Goal: Information Seeking & Learning: Understand process/instructions

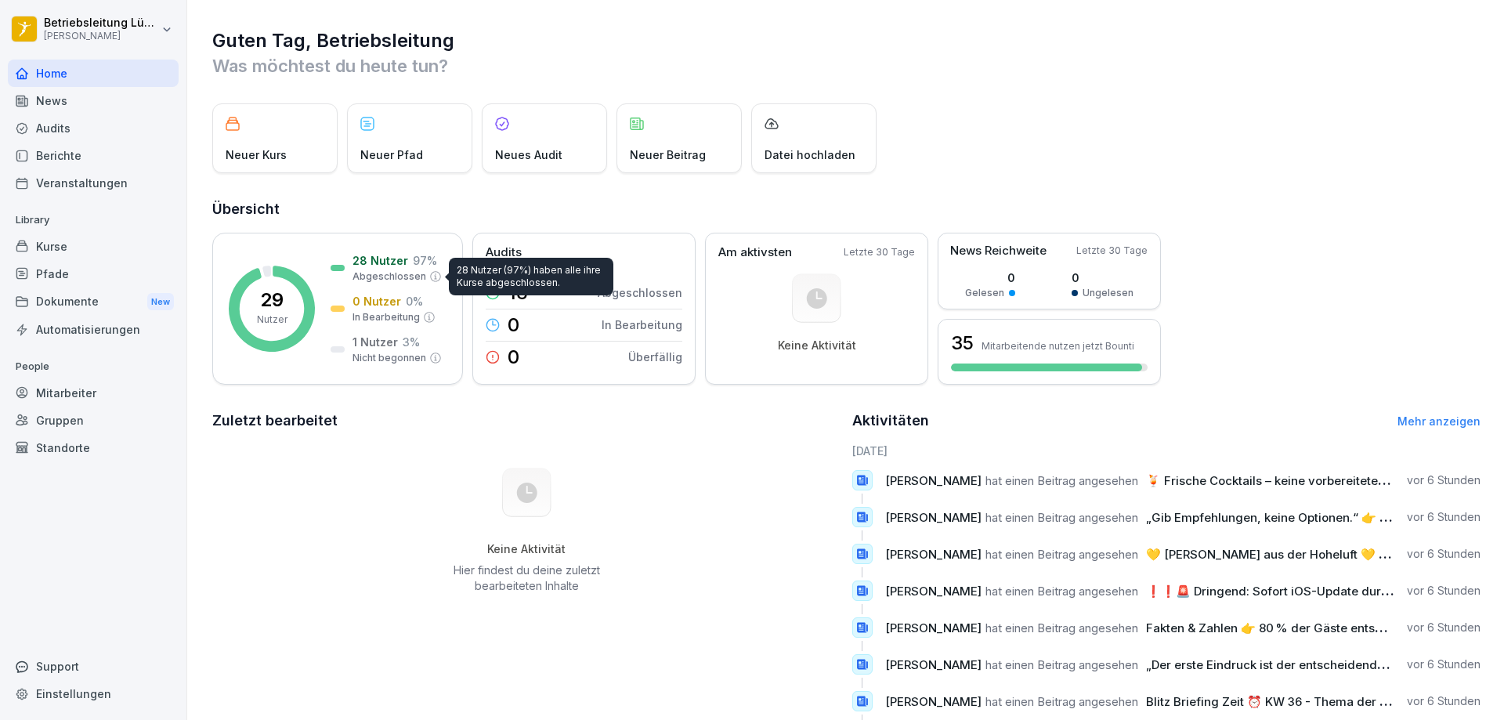
click at [43, 98] on div "News" at bounding box center [93, 100] width 171 height 27
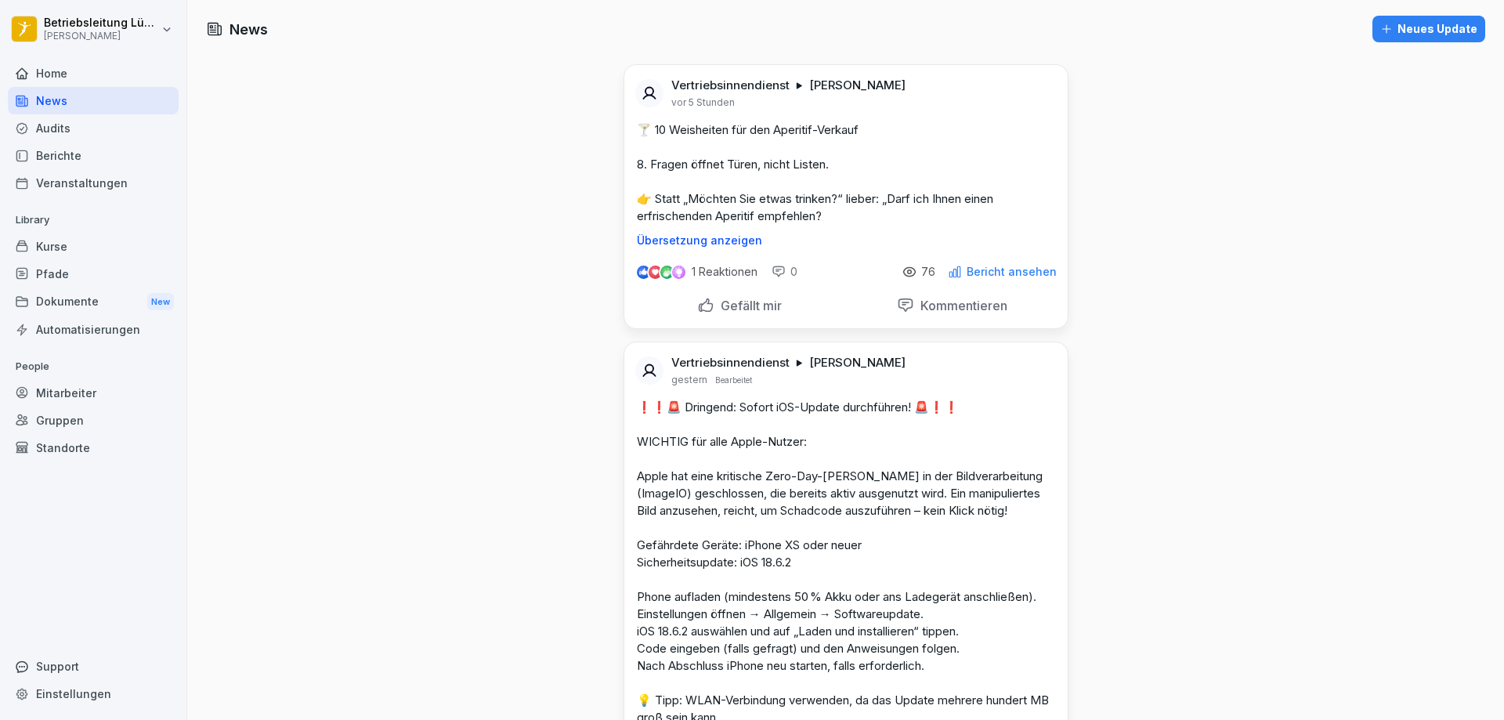
click at [1031, 271] on p "Bericht ansehen" at bounding box center [1012, 272] width 90 height 13
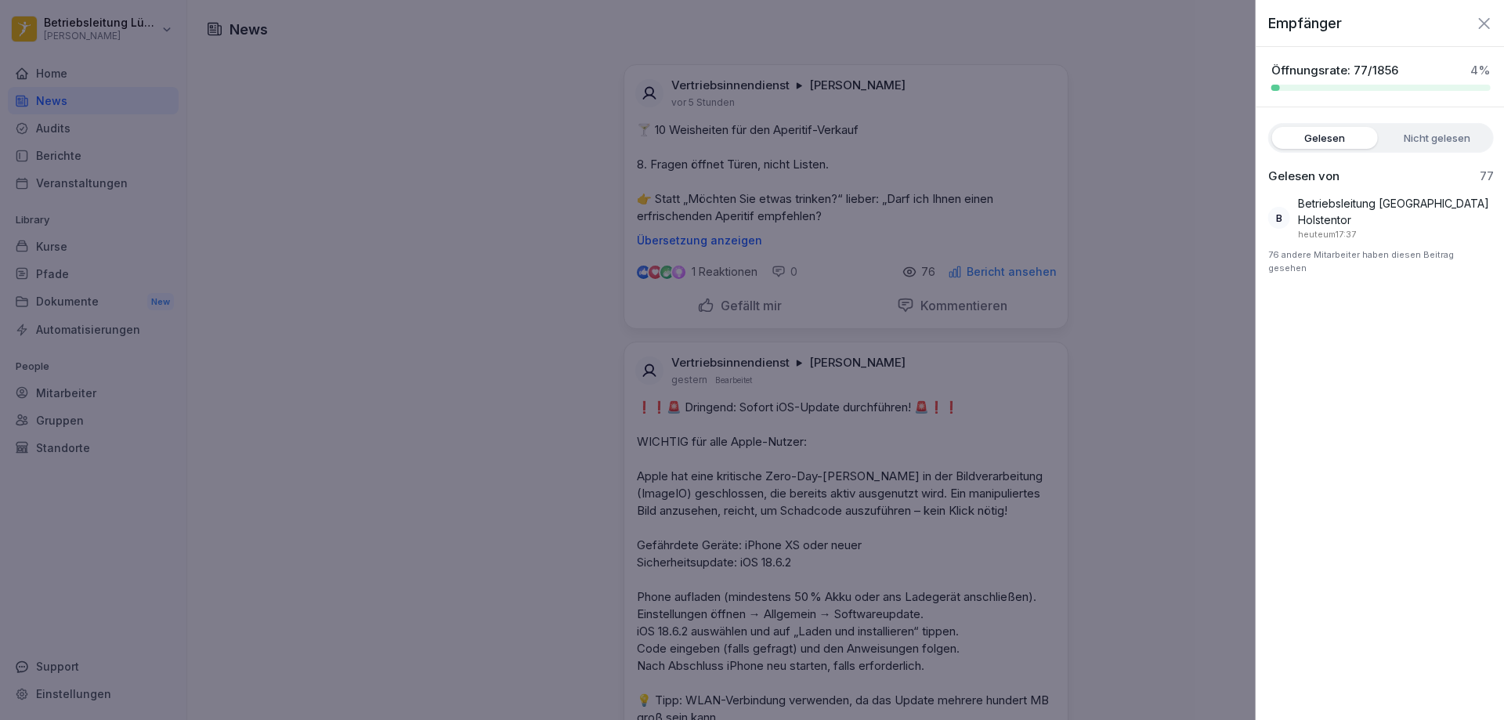
click at [1032, 271] on div at bounding box center [752, 360] width 1504 height 720
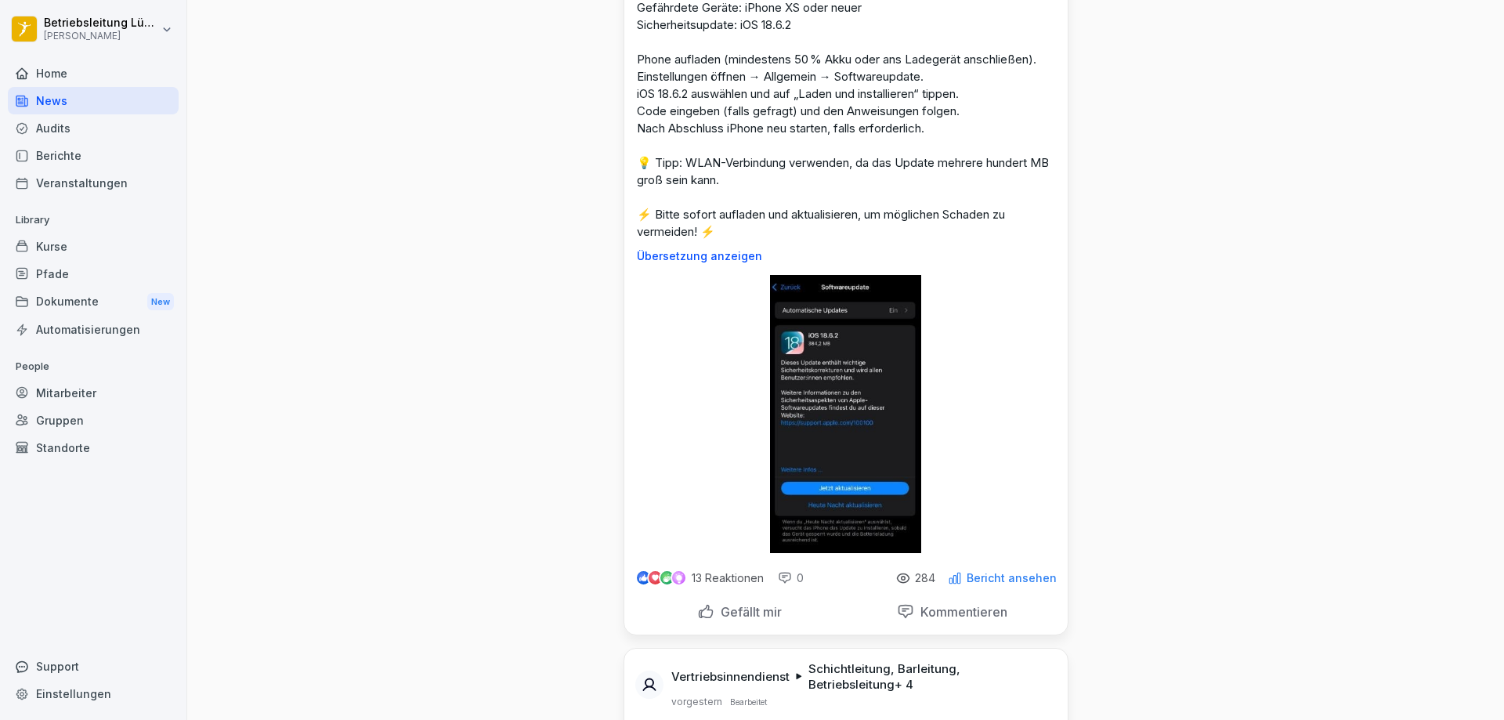
scroll to position [705, 0]
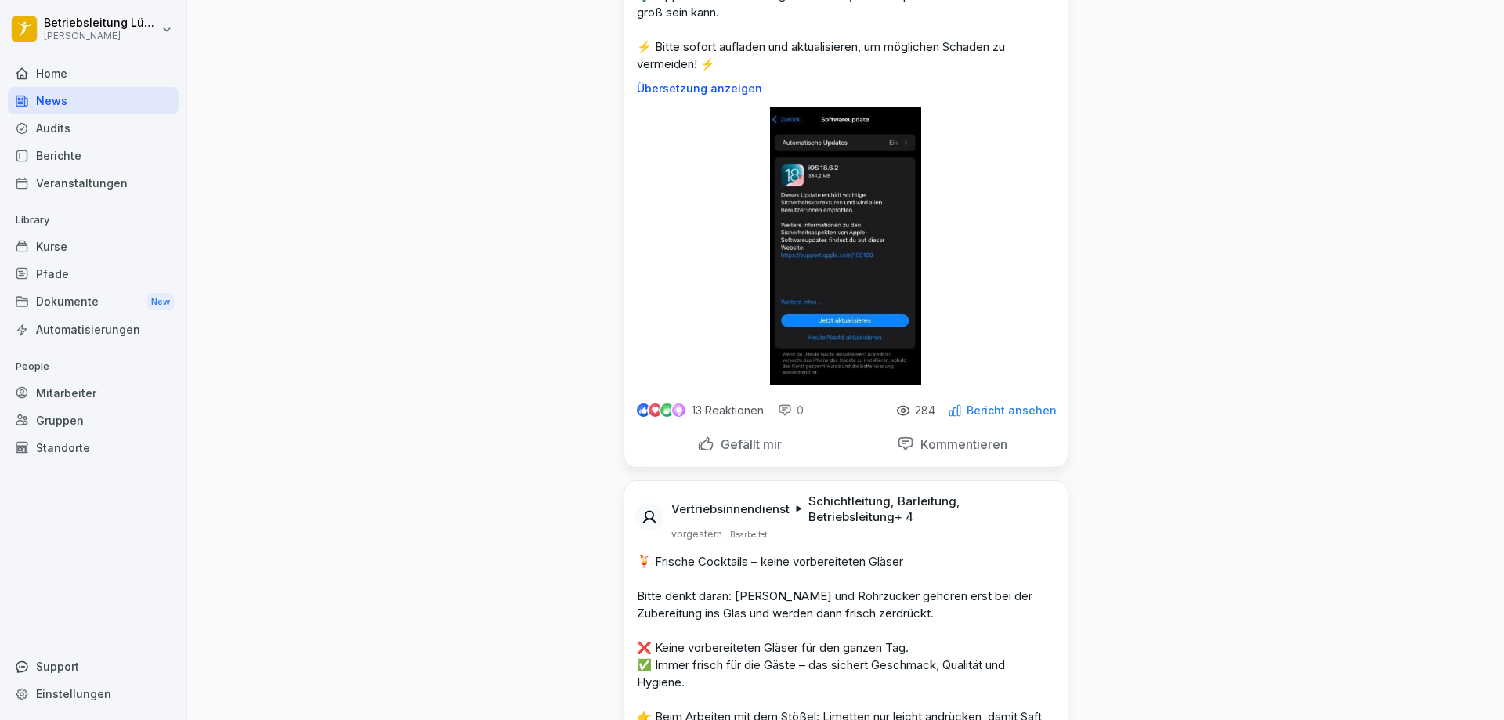
click at [764, 437] on p "Gefällt mir" at bounding box center [747, 444] width 67 height 16
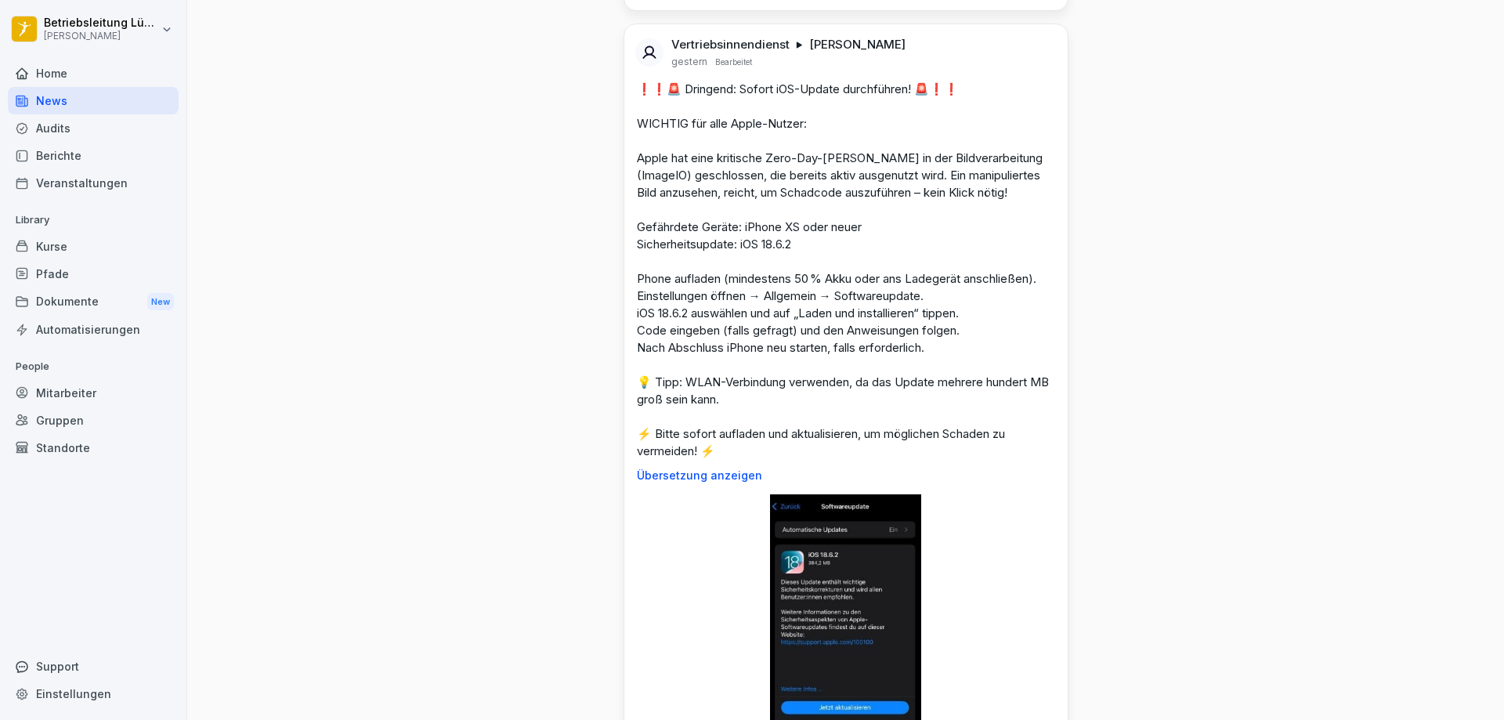
scroll to position [235, 0]
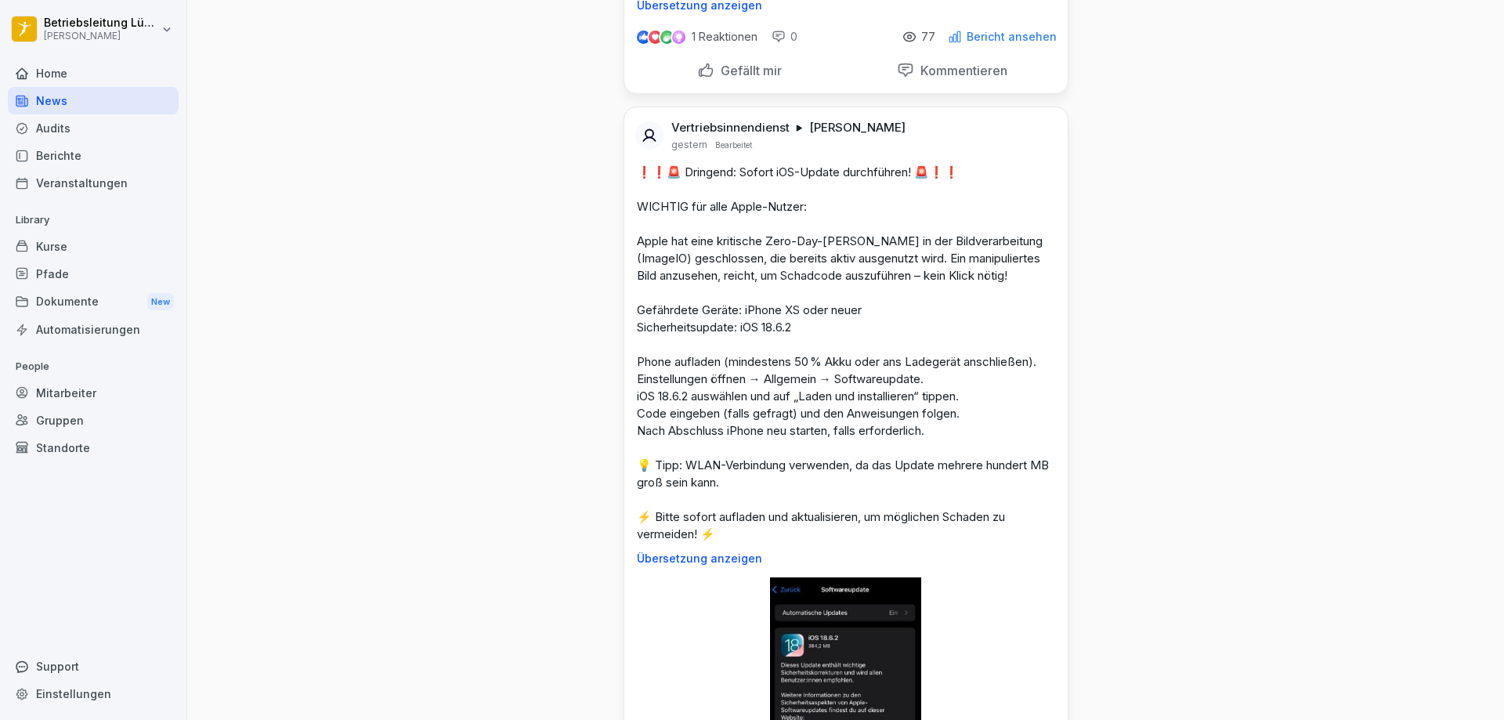
click at [738, 78] on p "Gefällt mir" at bounding box center [747, 71] width 67 height 16
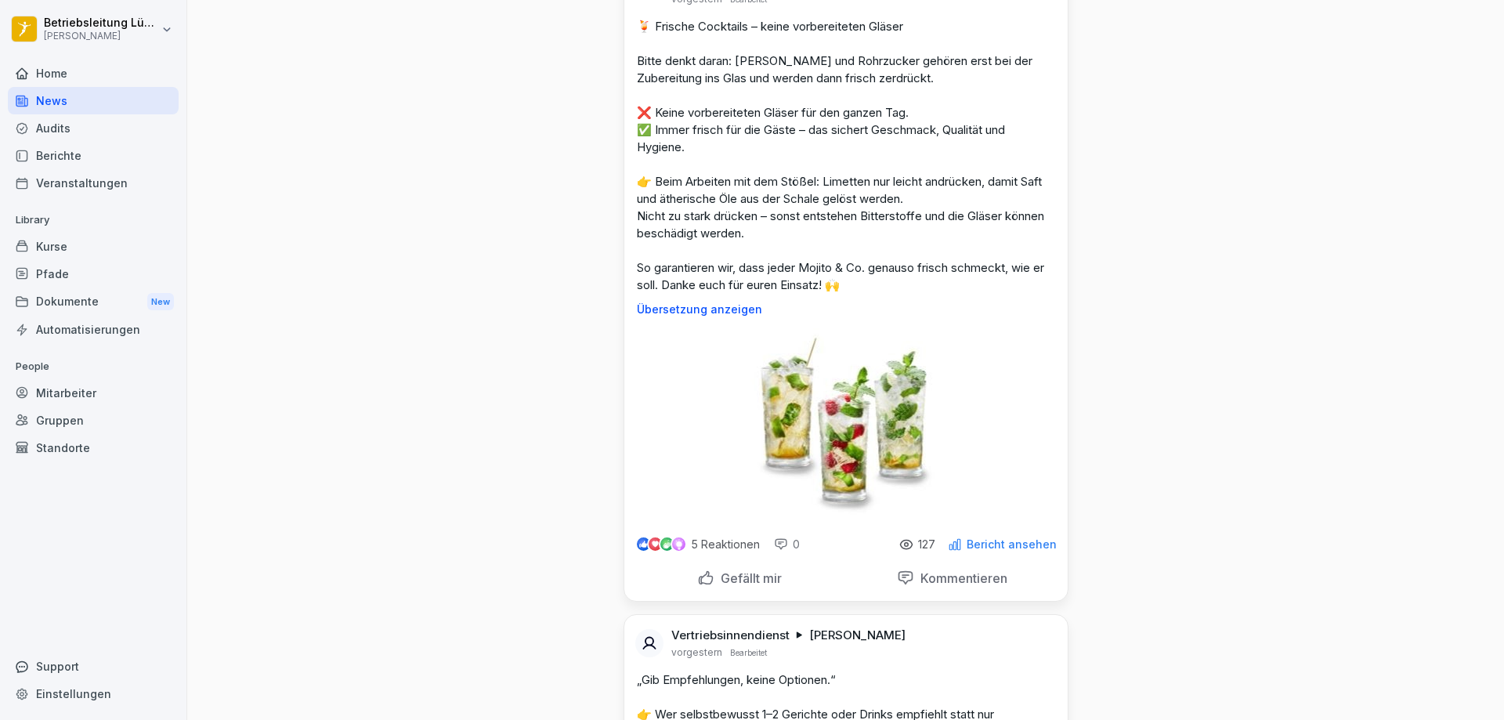
scroll to position [1253, 0]
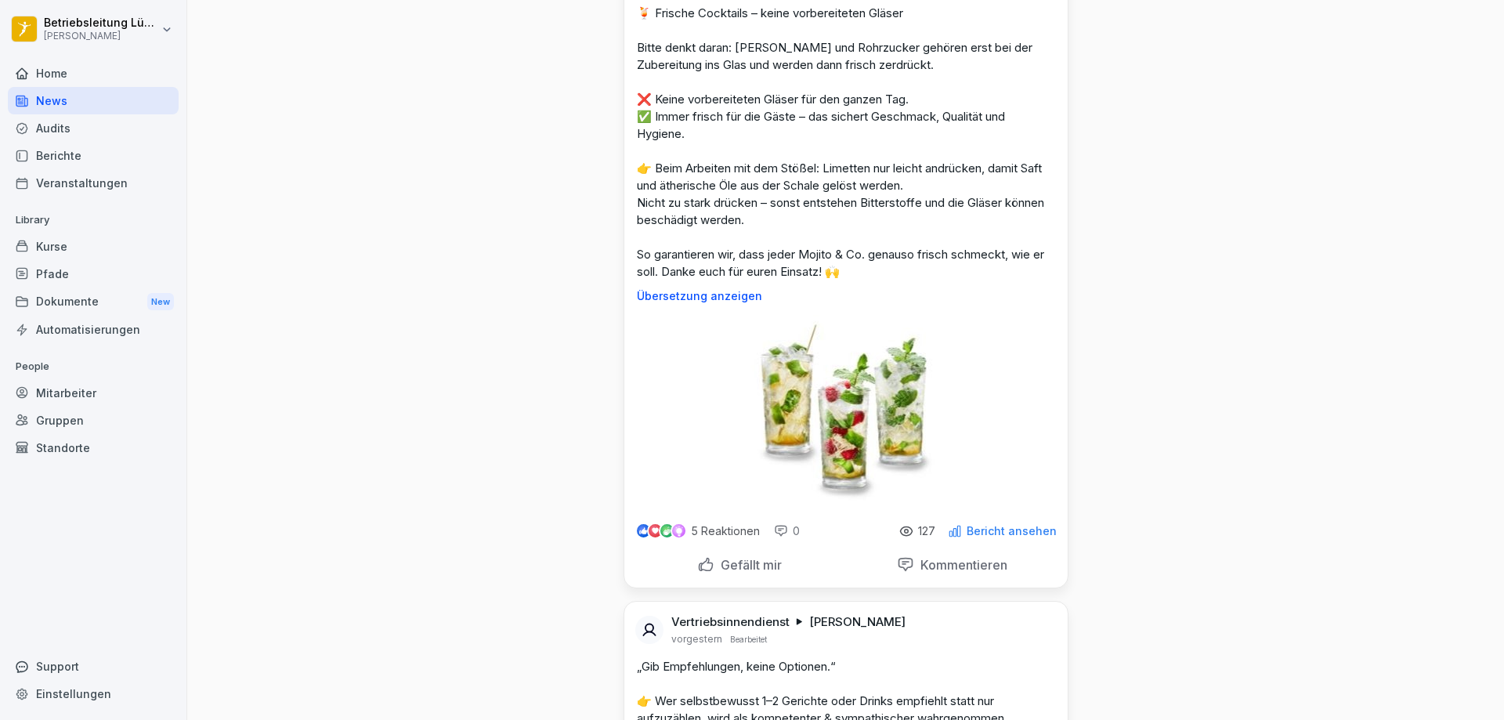
click at [747, 562] on p "Gefällt mir" at bounding box center [747, 565] width 67 height 16
click at [89, 301] on div "Dokumente New" at bounding box center [93, 301] width 171 height 29
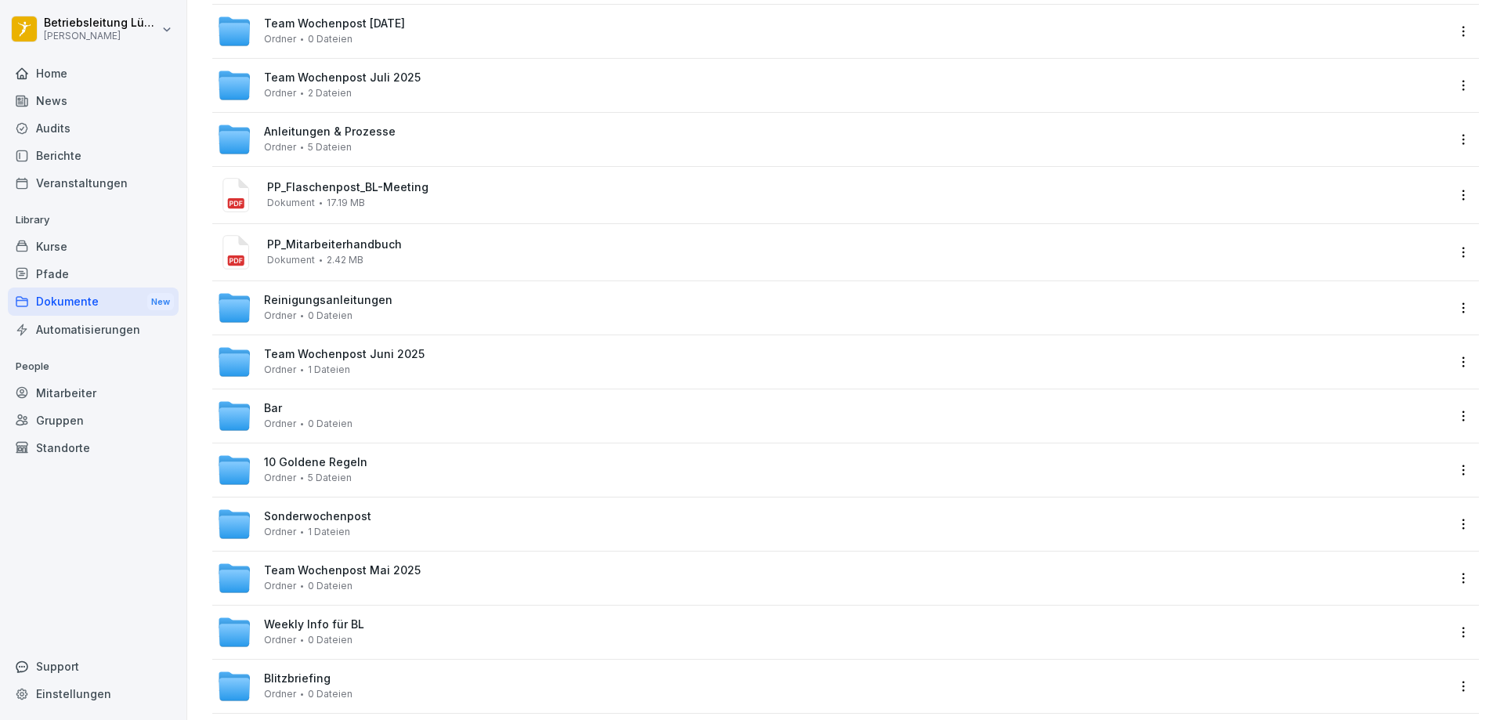
scroll to position [157, 0]
click at [298, 402] on div "Bar Ordner 0 Dateien" at bounding box center [308, 413] width 89 height 27
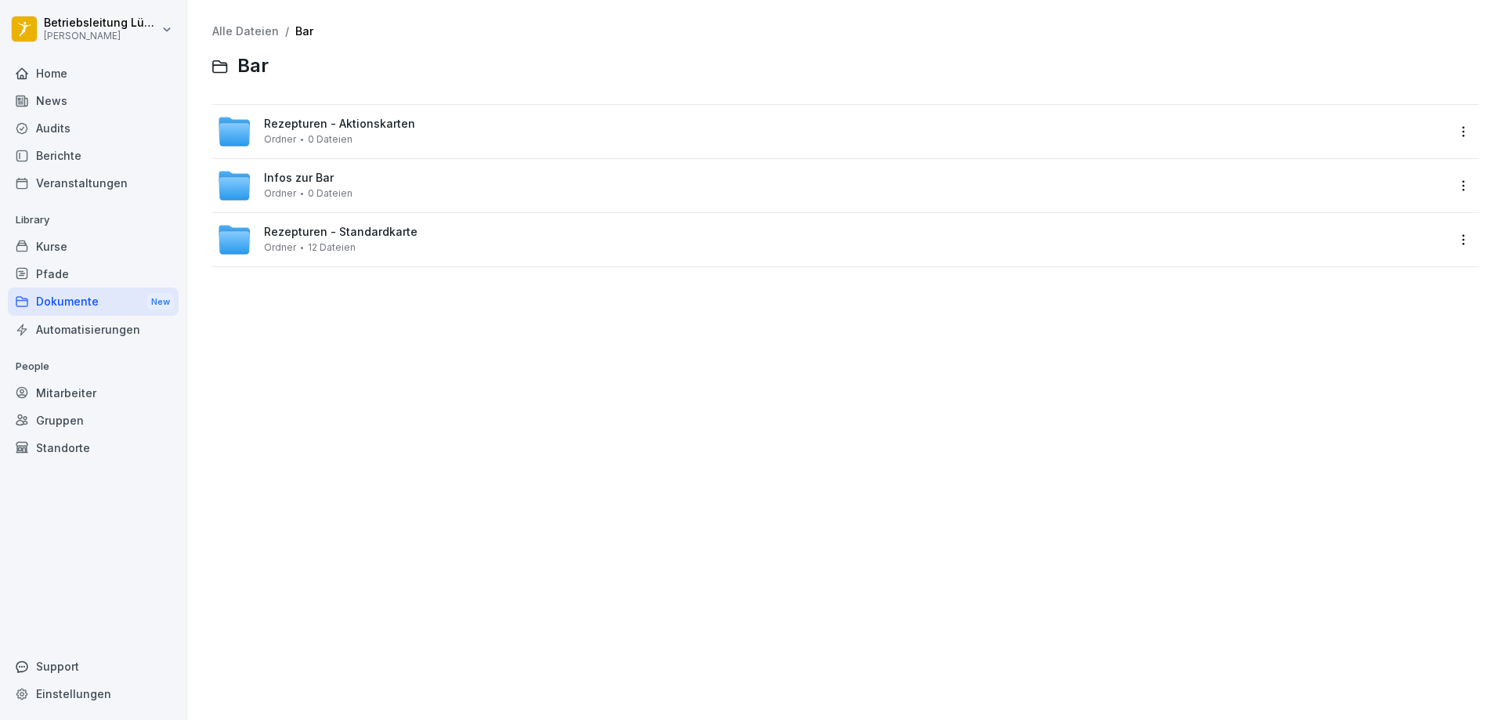
click at [470, 251] on div "Rezepturen - Standardkarte Ordner 12 Dateien" at bounding box center [831, 239] width 1229 height 34
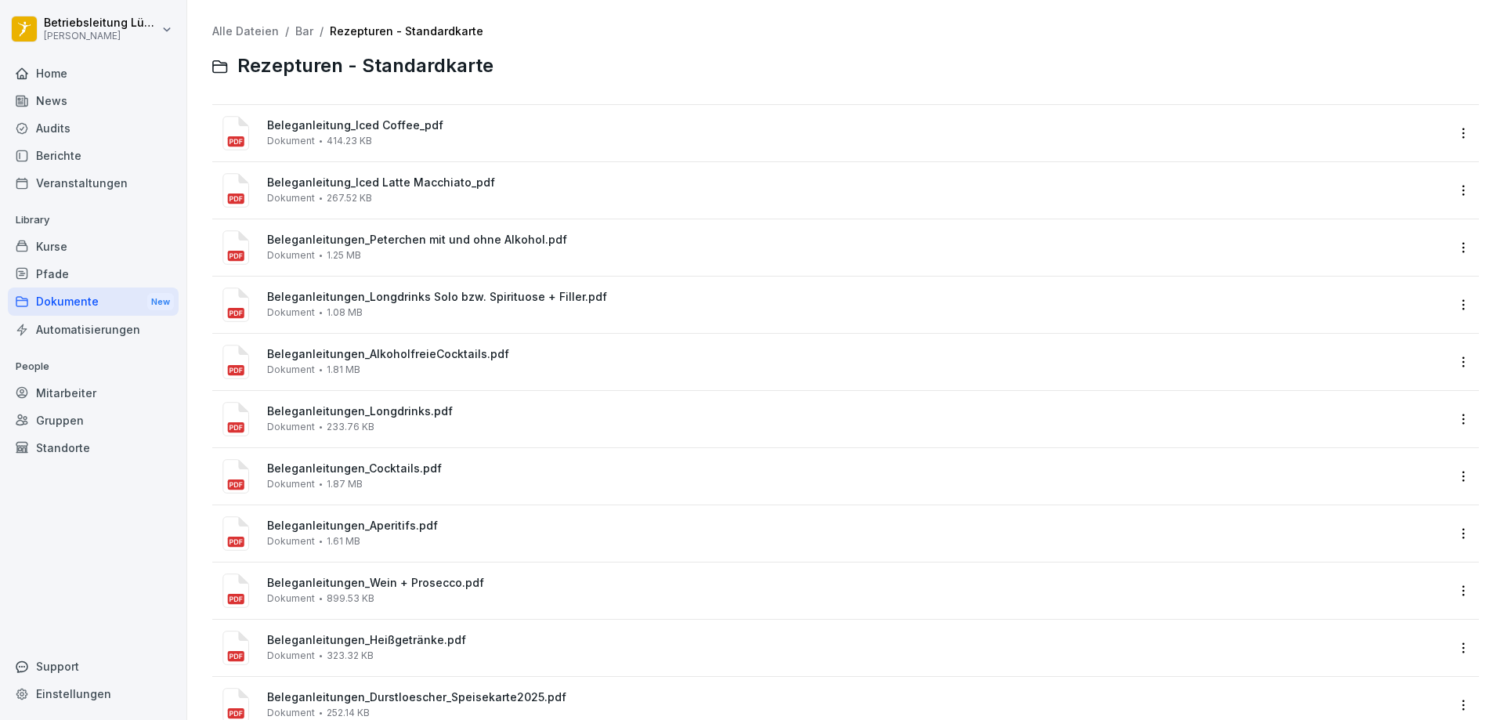
click at [594, 134] on div "Beleganleitung_Iced Coffee_pdf Dokument 414.23 KB" at bounding box center [856, 132] width 1179 height 27
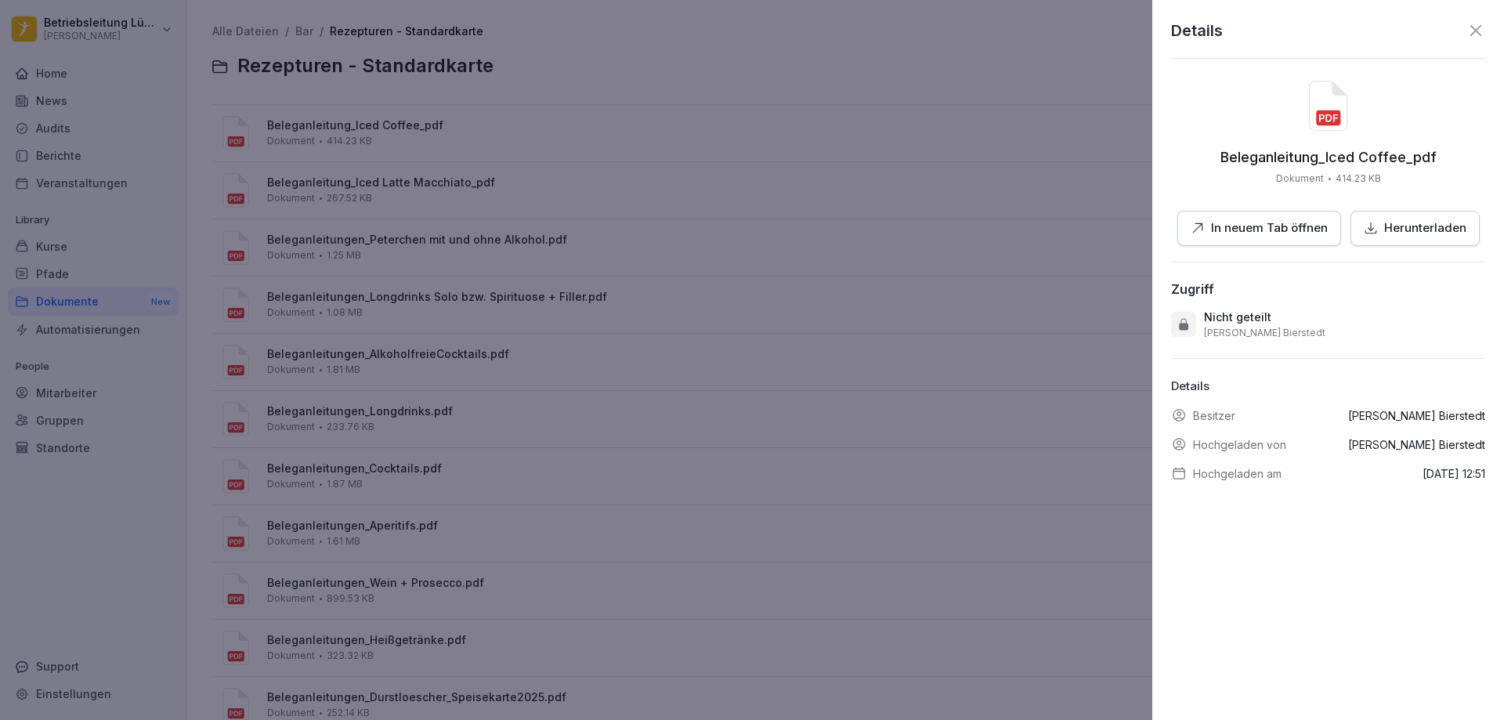
click at [1256, 233] on p "In neuem Tab öffnen" at bounding box center [1269, 228] width 117 height 18
click at [666, 89] on div at bounding box center [752, 360] width 1504 height 720
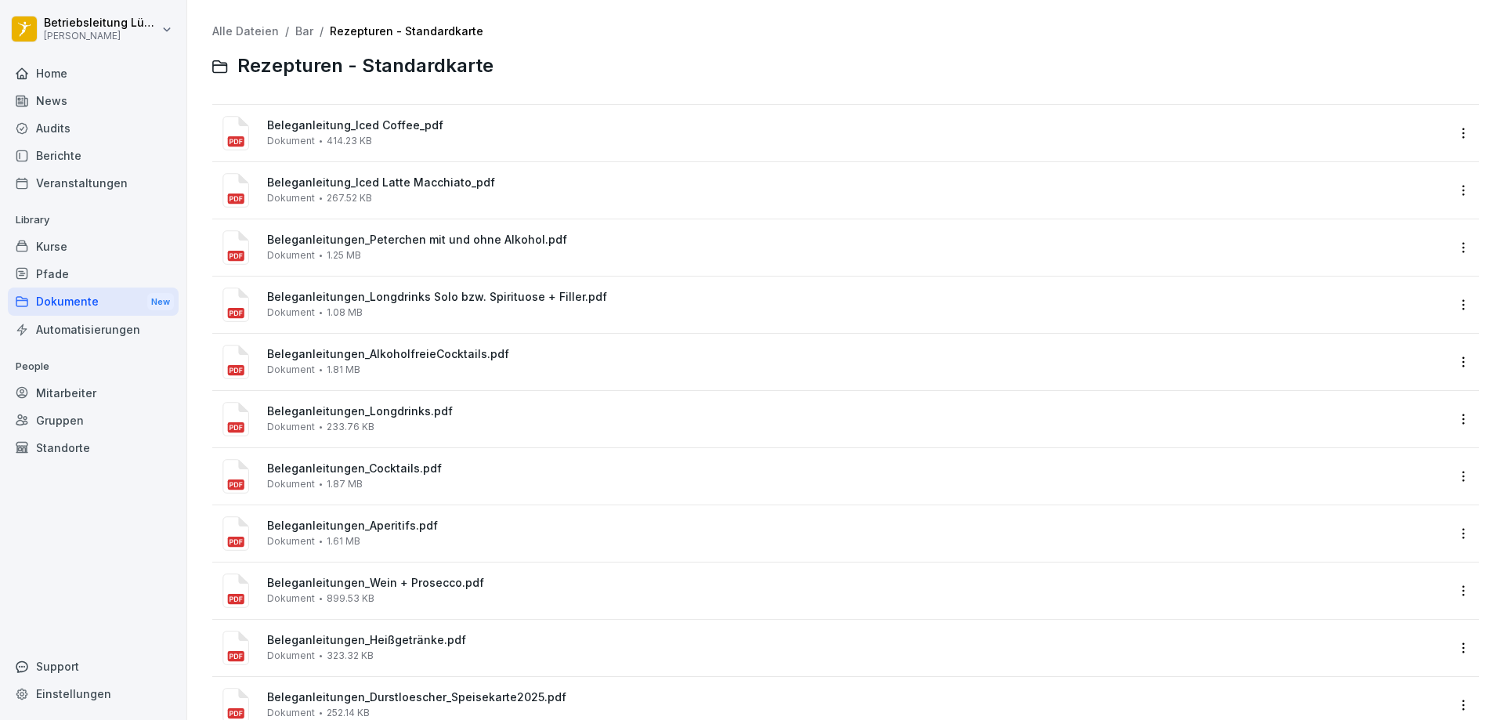
click at [395, 177] on span "Beleganleitung_Iced Latte Macchiato_pdf" at bounding box center [856, 182] width 1179 height 13
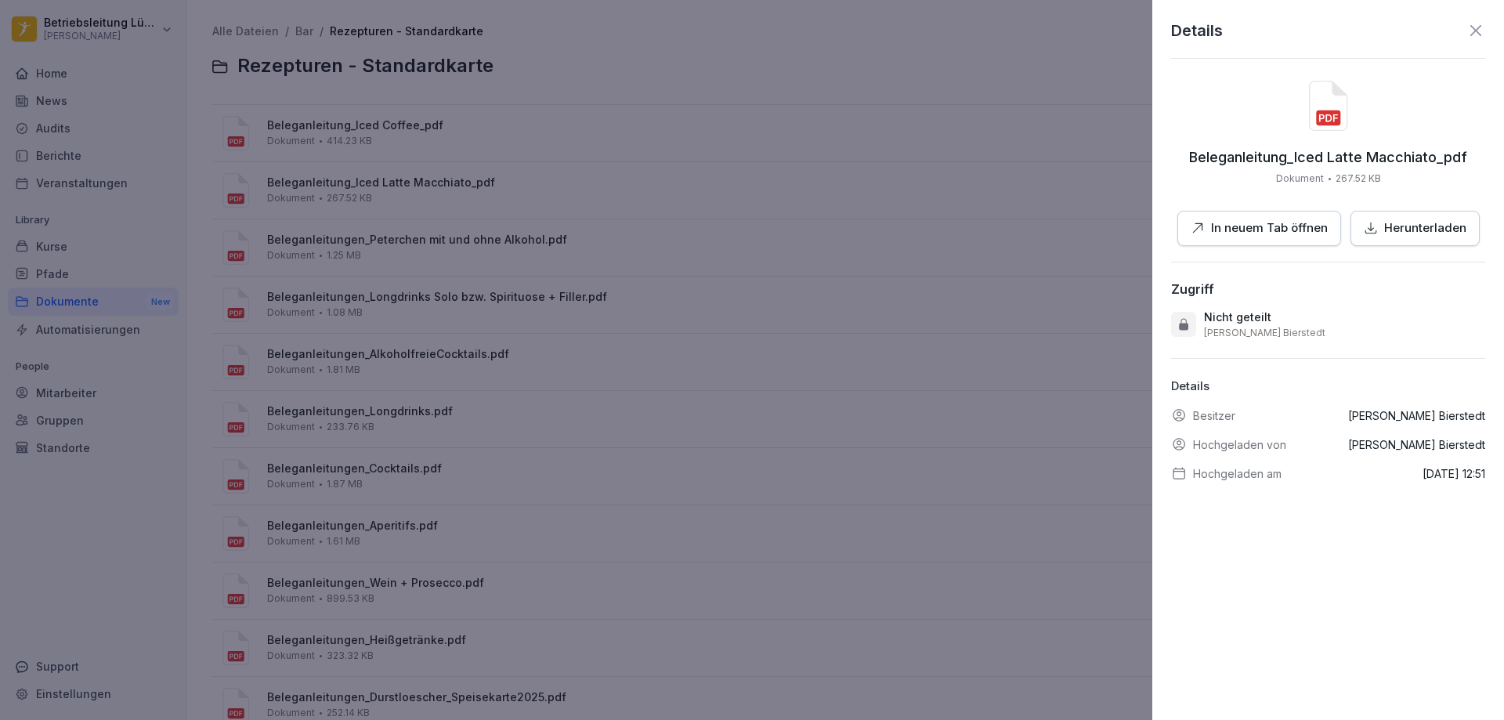
click at [1293, 234] on p "In neuem Tab öffnen" at bounding box center [1269, 228] width 117 height 18
click at [813, 277] on div at bounding box center [752, 360] width 1504 height 720
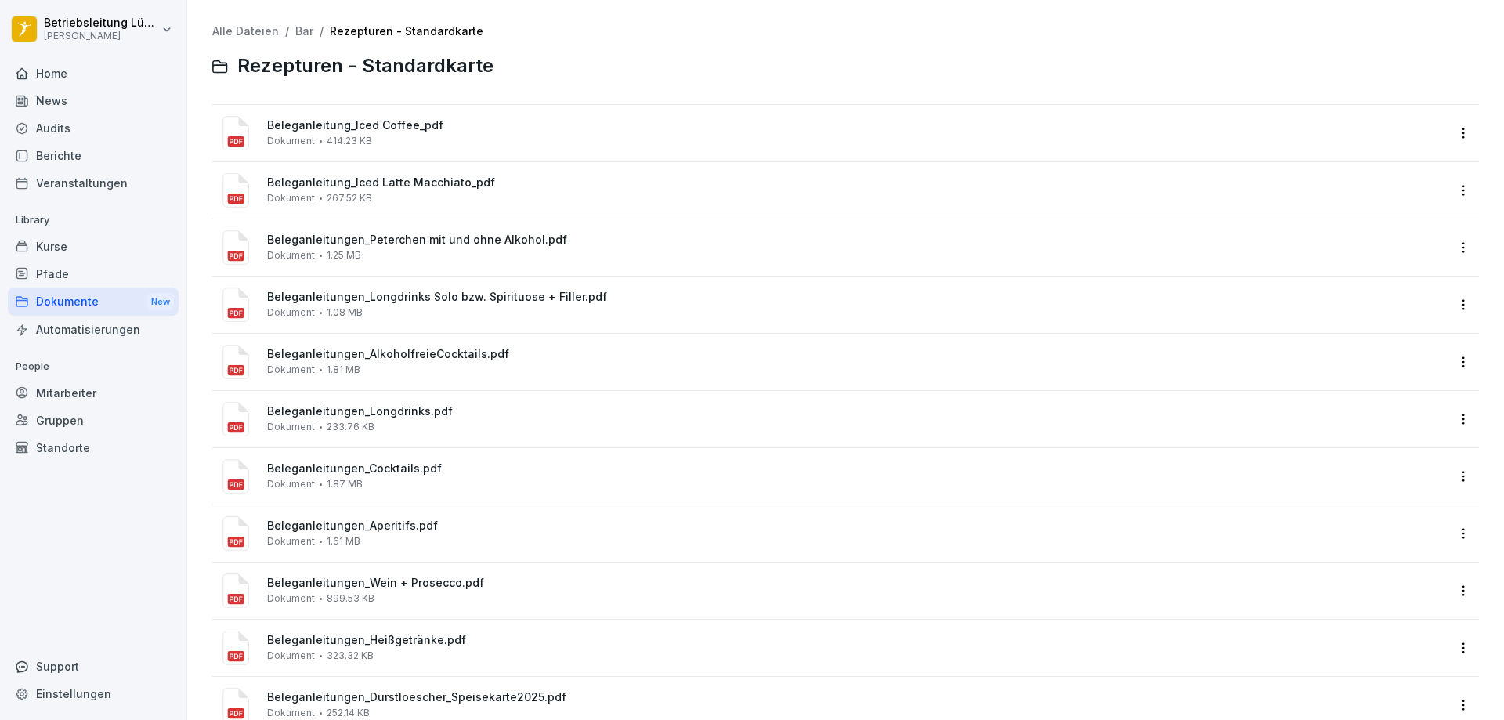
click at [470, 255] on div "Beleganleitungen_Peterchen mit und ohne Alkohol.pdf Dokument 1.25 MB" at bounding box center [856, 246] width 1179 height 27
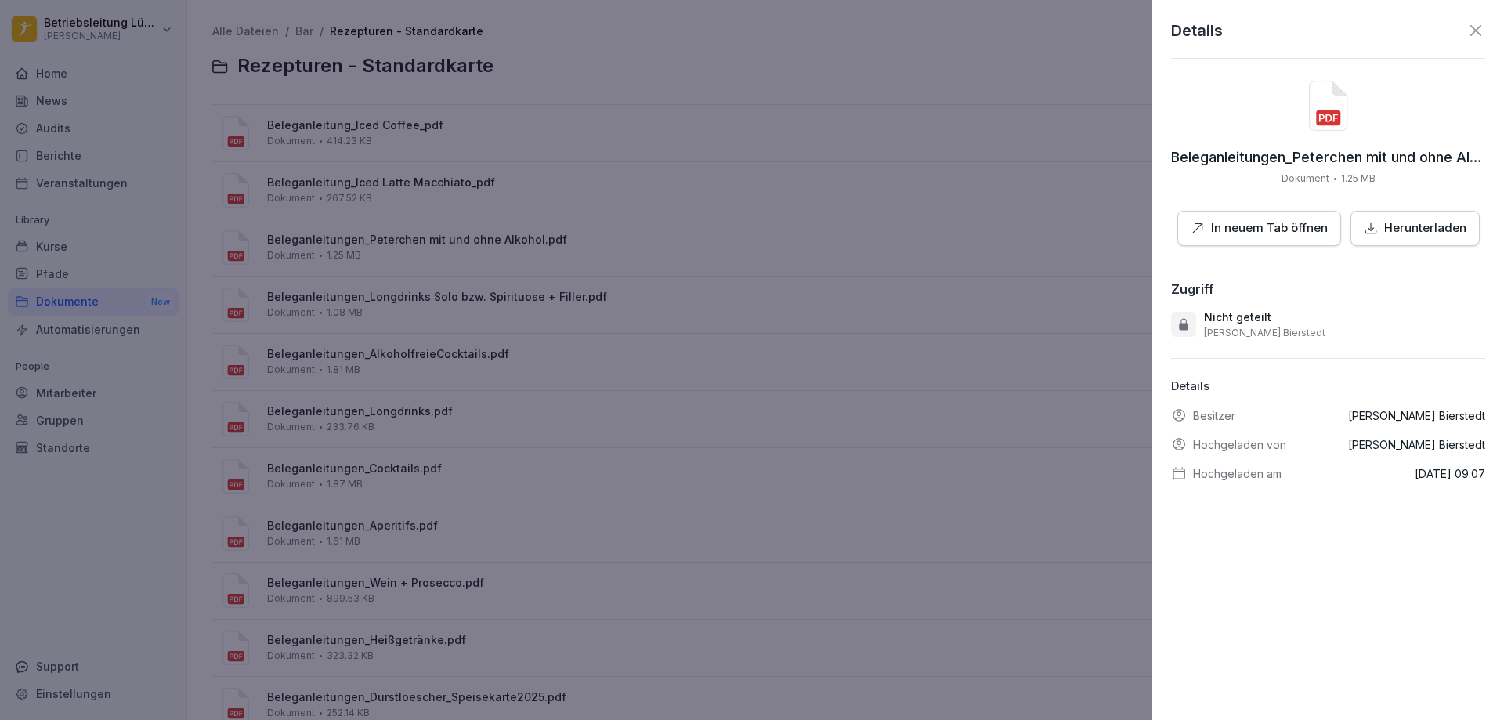
click at [1219, 222] on p "In neuem Tab öffnen" at bounding box center [1269, 228] width 117 height 18
click at [789, 235] on div at bounding box center [752, 360] width 1504 height 720
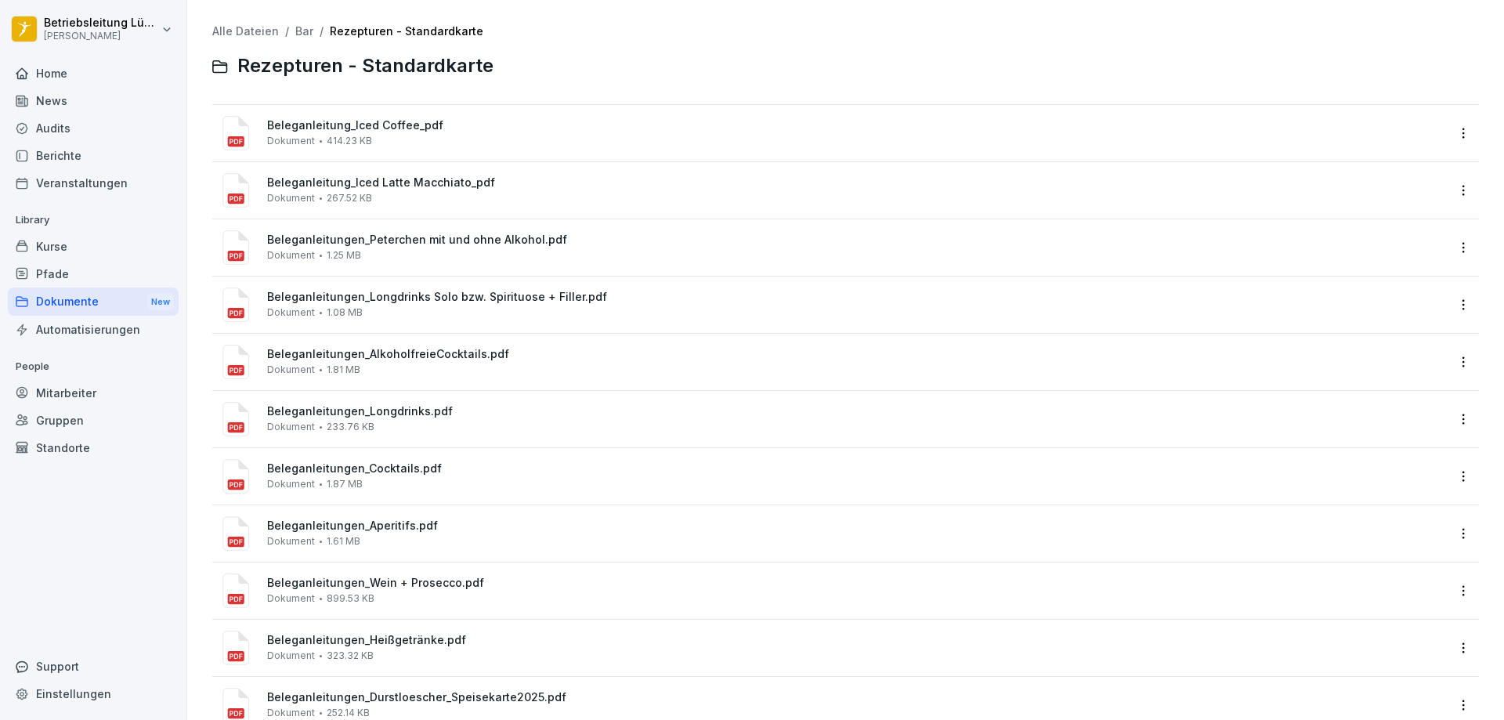
click at [423, 309] on div "Beleganleitungen_Longdrinks Solo bzw. Spirituose + Filler.pdf Dokument 1.08 MB" at bounding box center [856, 304] width 1179 height 27
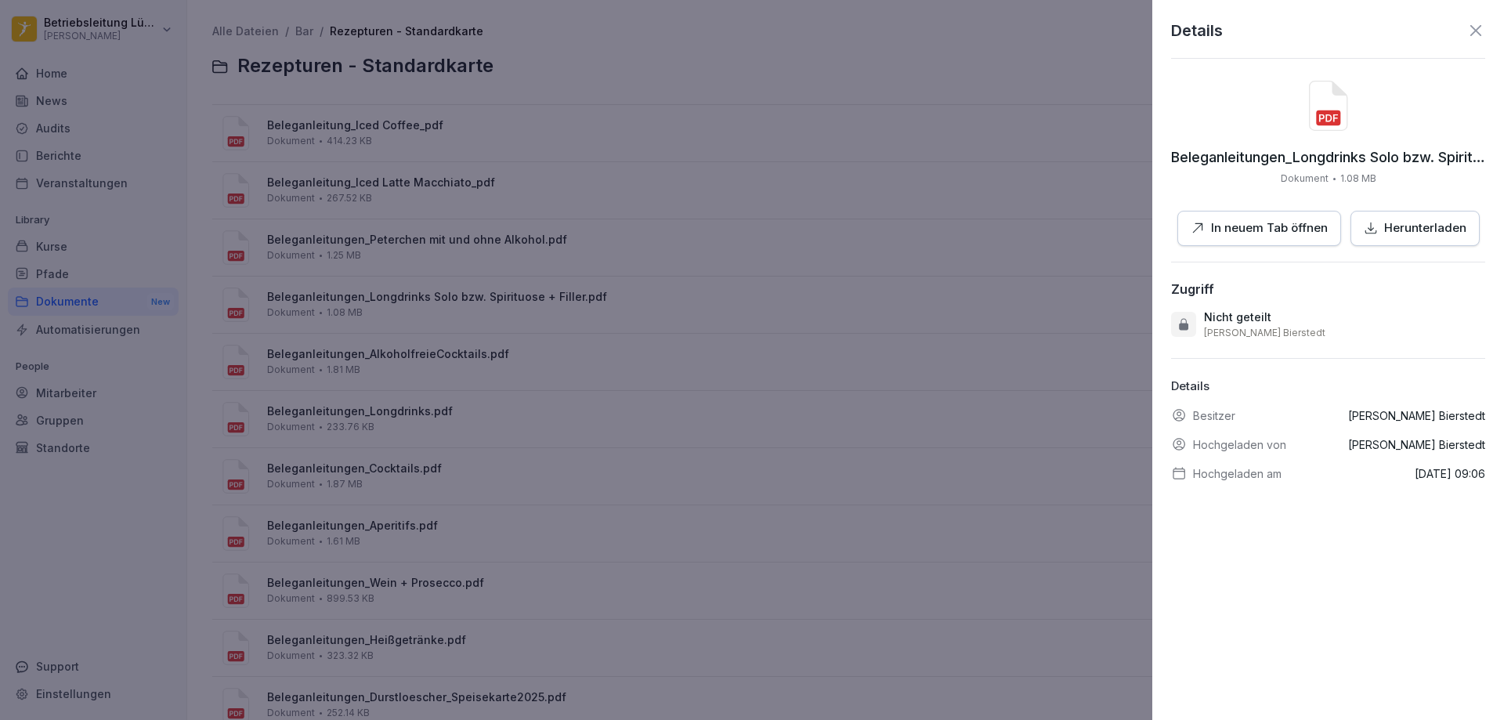
click at [1272, 233] on p "In neuem Tab öffnen" at bounding box center [1269, 228] width 117 height 18
click at [747, 197] on div at bounding box center [752, 360] width 1504 height 720
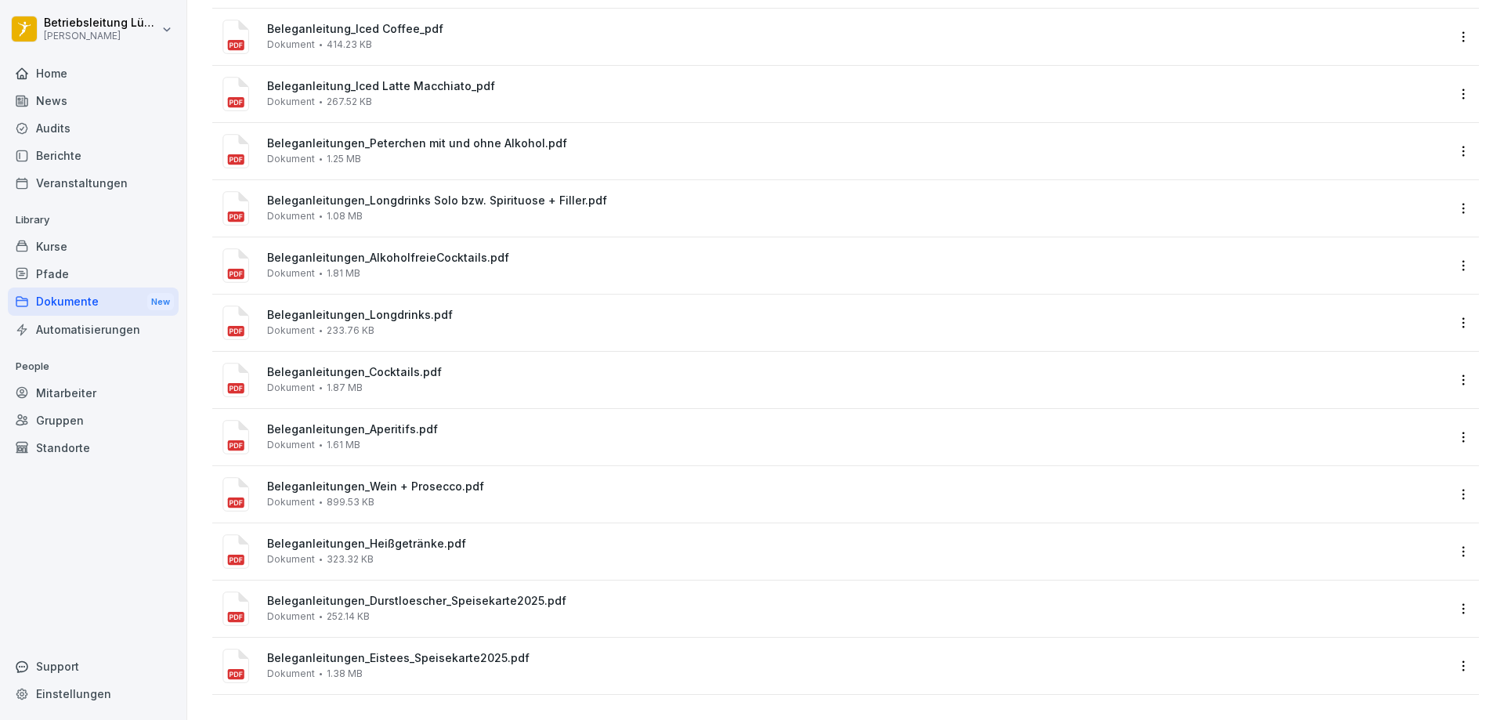
scroll to position [108, 0]
click at [472, 418] on div "Beleganleitungen_Aperitifs.pdf Dokument 1.61 MB" at bounding box center [831, 437] width 1229 height 38
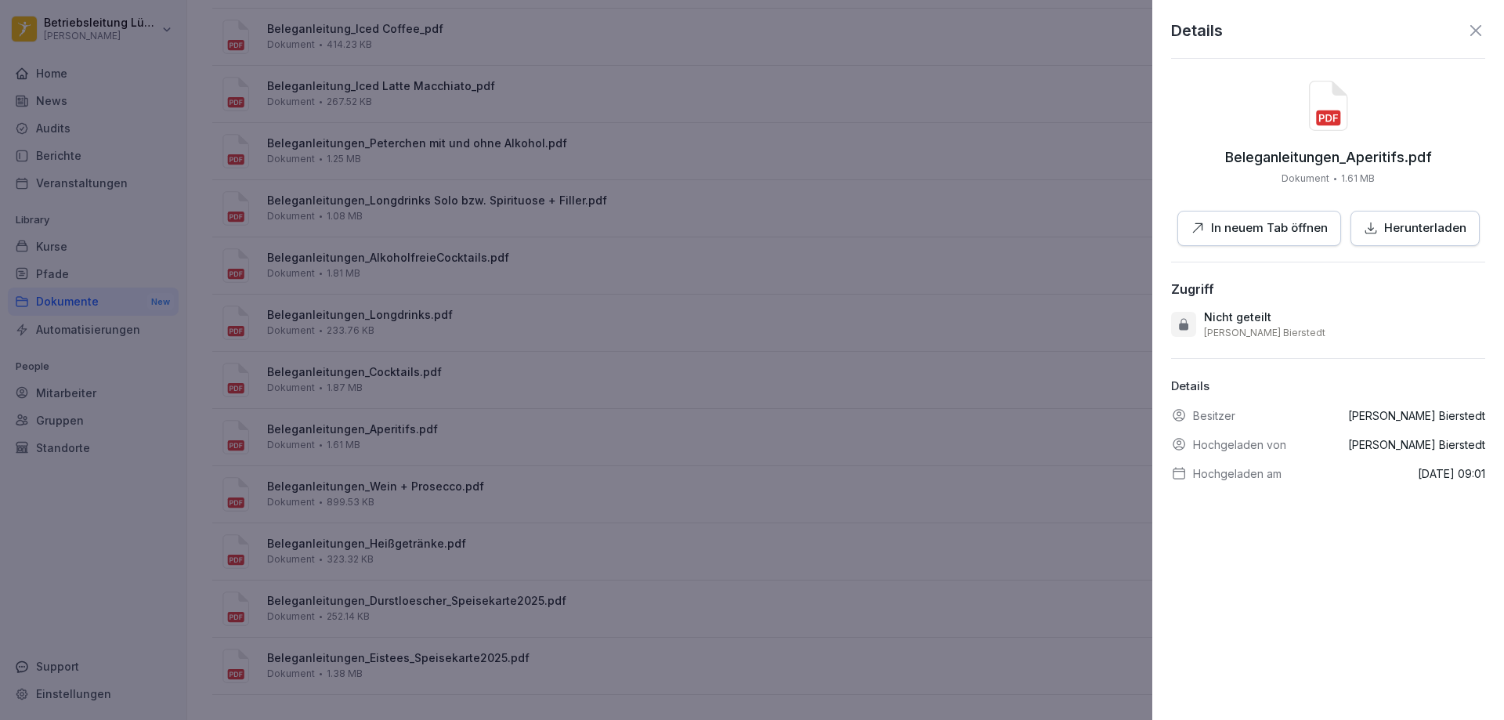
click at [1287, 233] on p "In neuem Tab öffnen" at bounding box center [1269, 228] width 117 height 18
click at [563, 414] on div at bounding box center [752, 360] width 1504 height 720
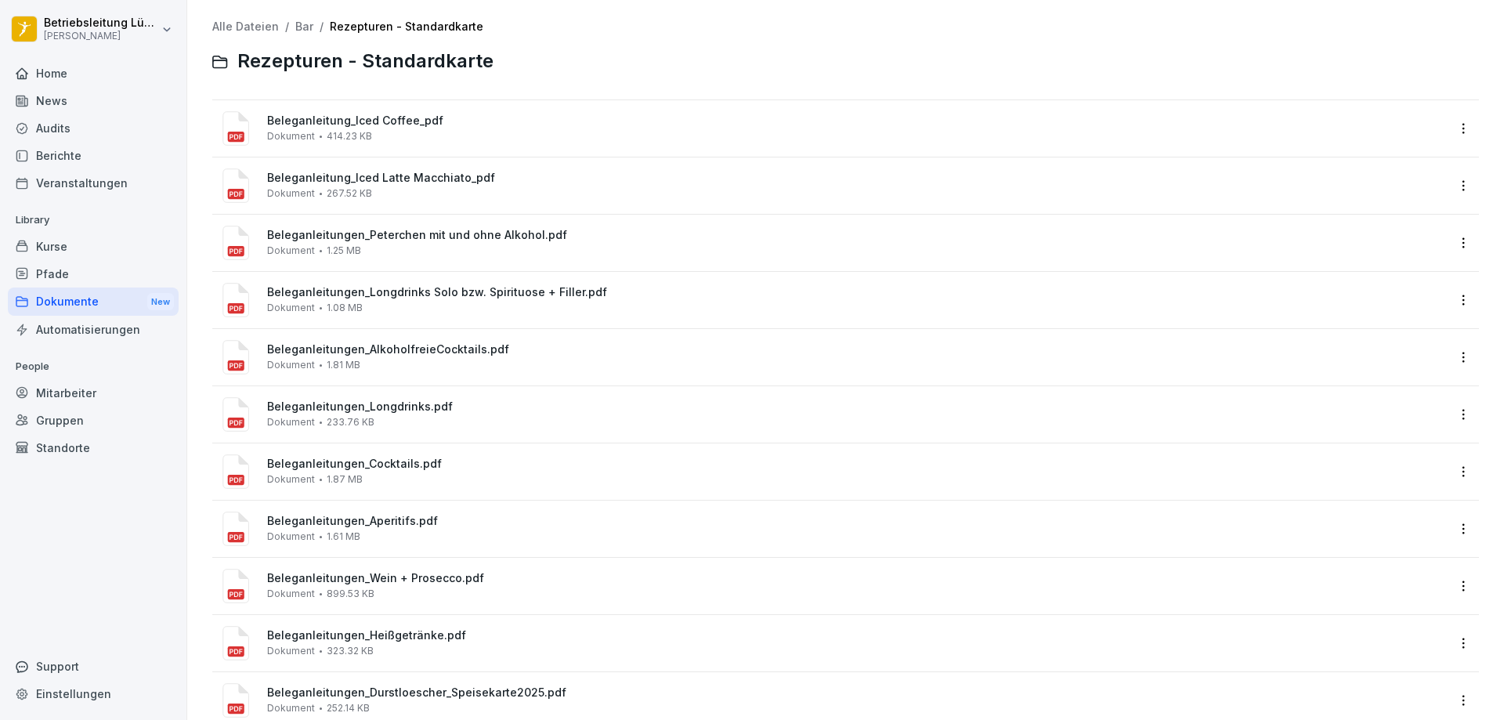
scroll to position [0, 0]
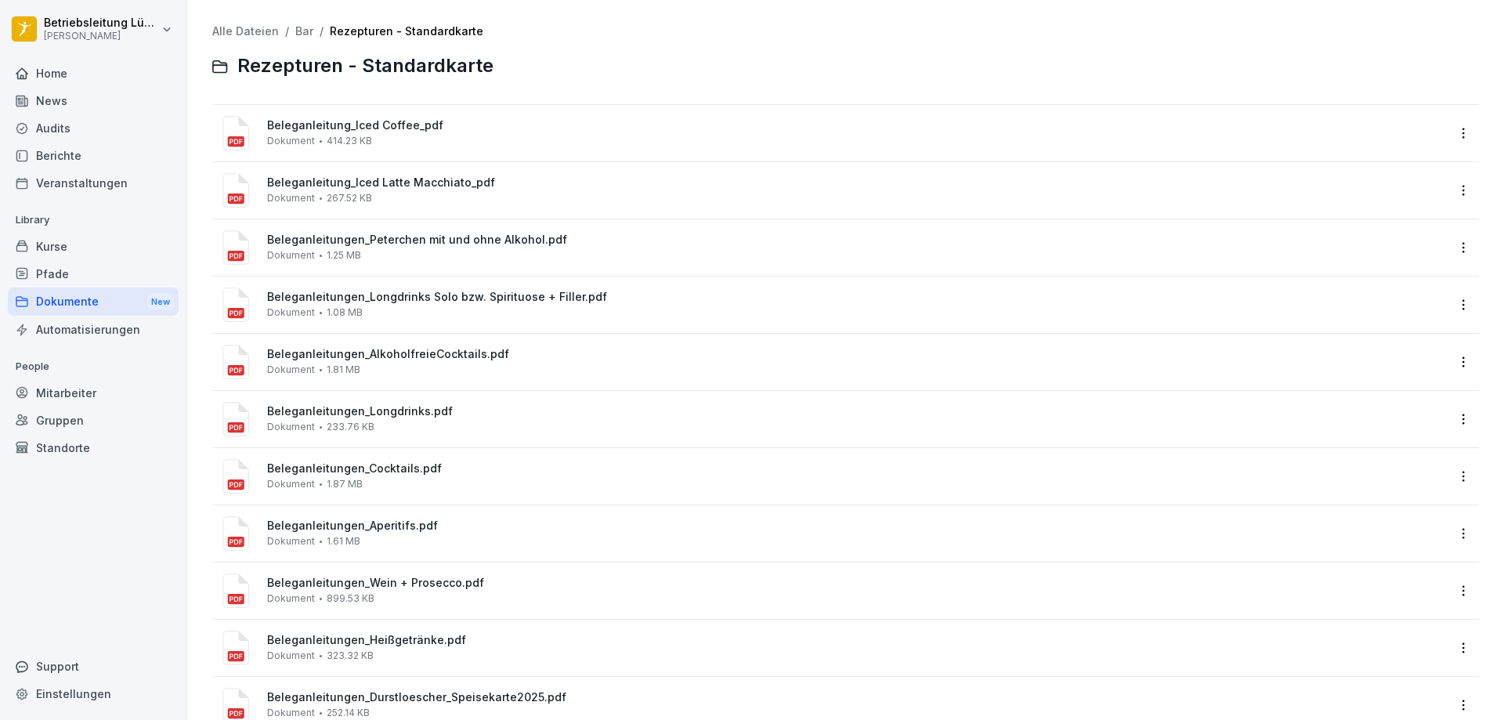
click at [291, 27] on div "Alle Dateien / Bar / Rezepturen - Standardkarte" at bounding box center [845, 31] width 1267 height 13
click at [295, 32] on link "Bar" at bounding box center [304, 30] width 18 height 13
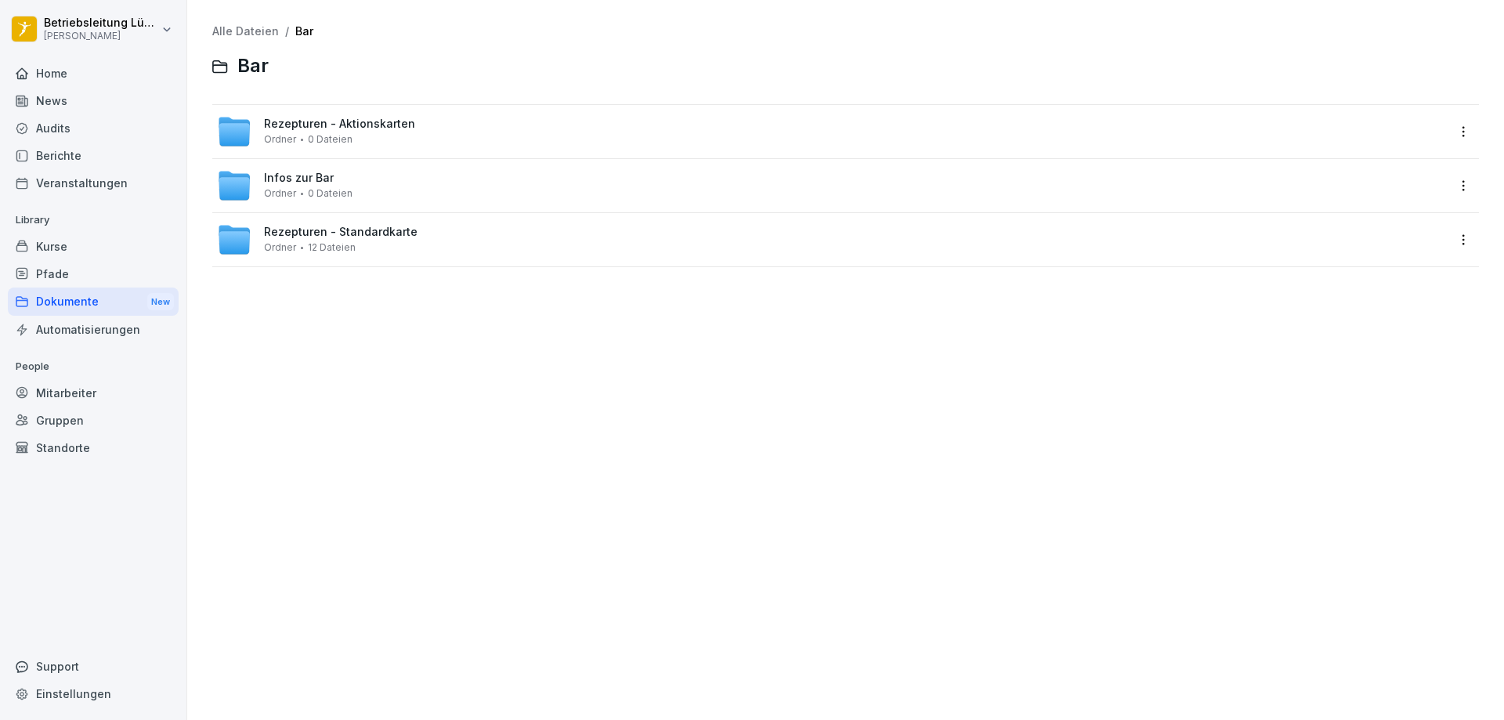
click at [298, 129] on span "Rezepturen - Aktionskarten" at bounding box center [339, 124] width 151 height 13
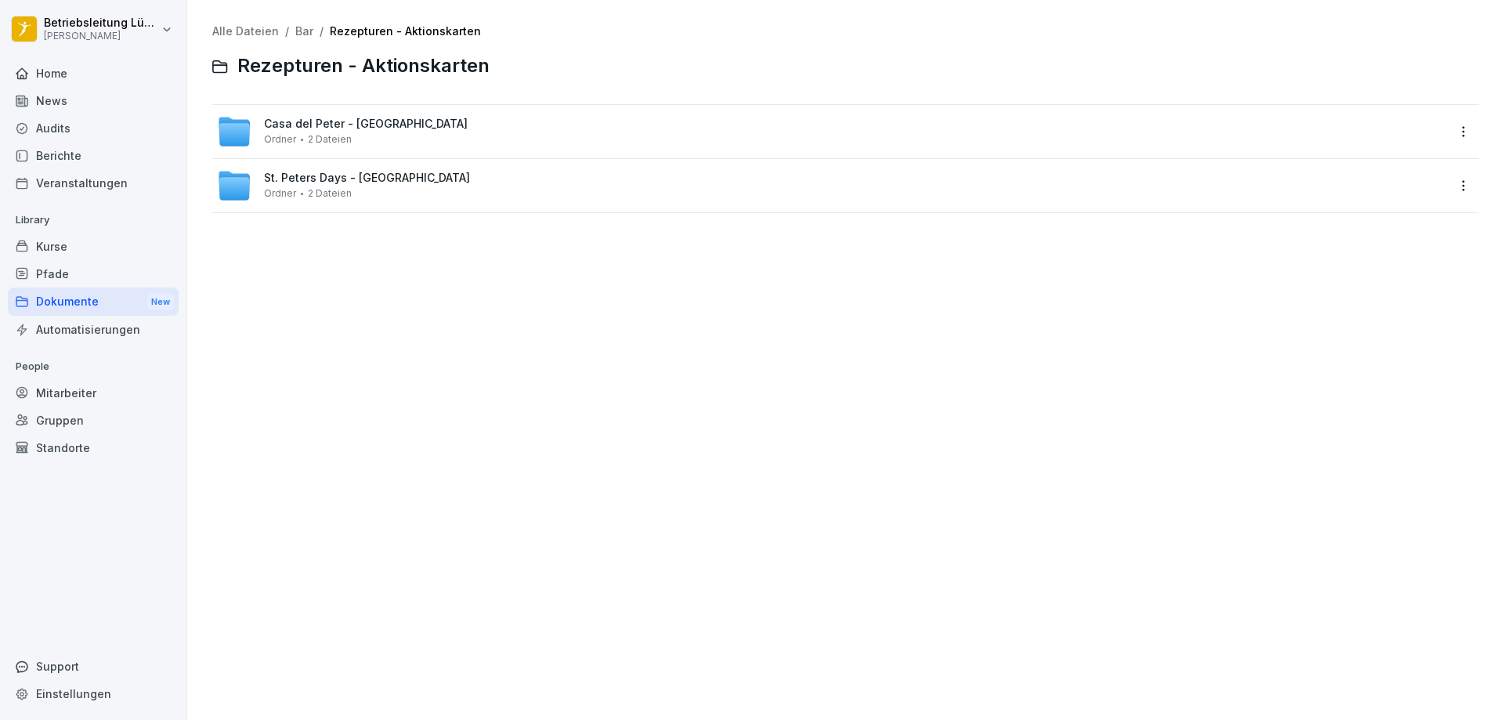
click at [295, 31] on link "Bar" at bounding box center [304, 30] width 18 height 13
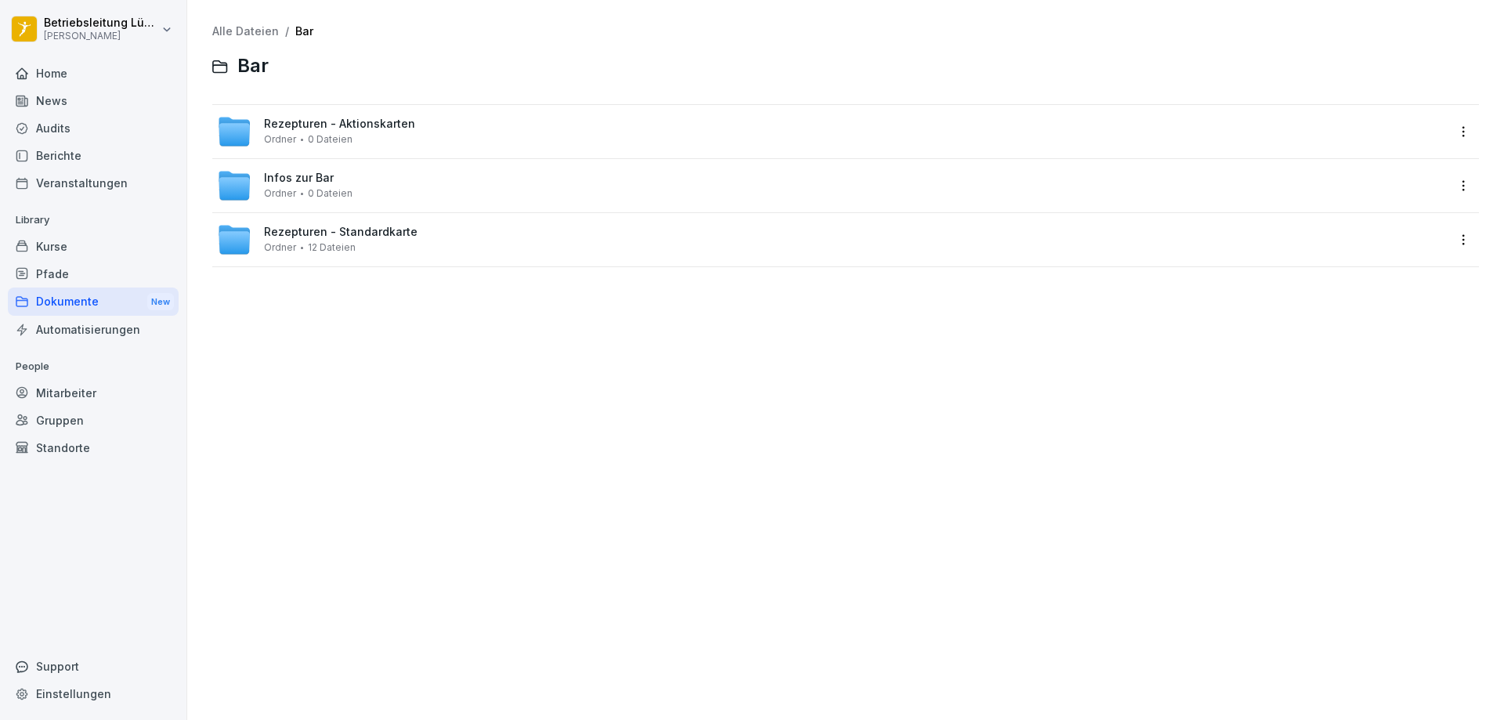
click at [309, 180] on span "Infos zur Bar" at bounding box center [299, 178] width 70 height 13
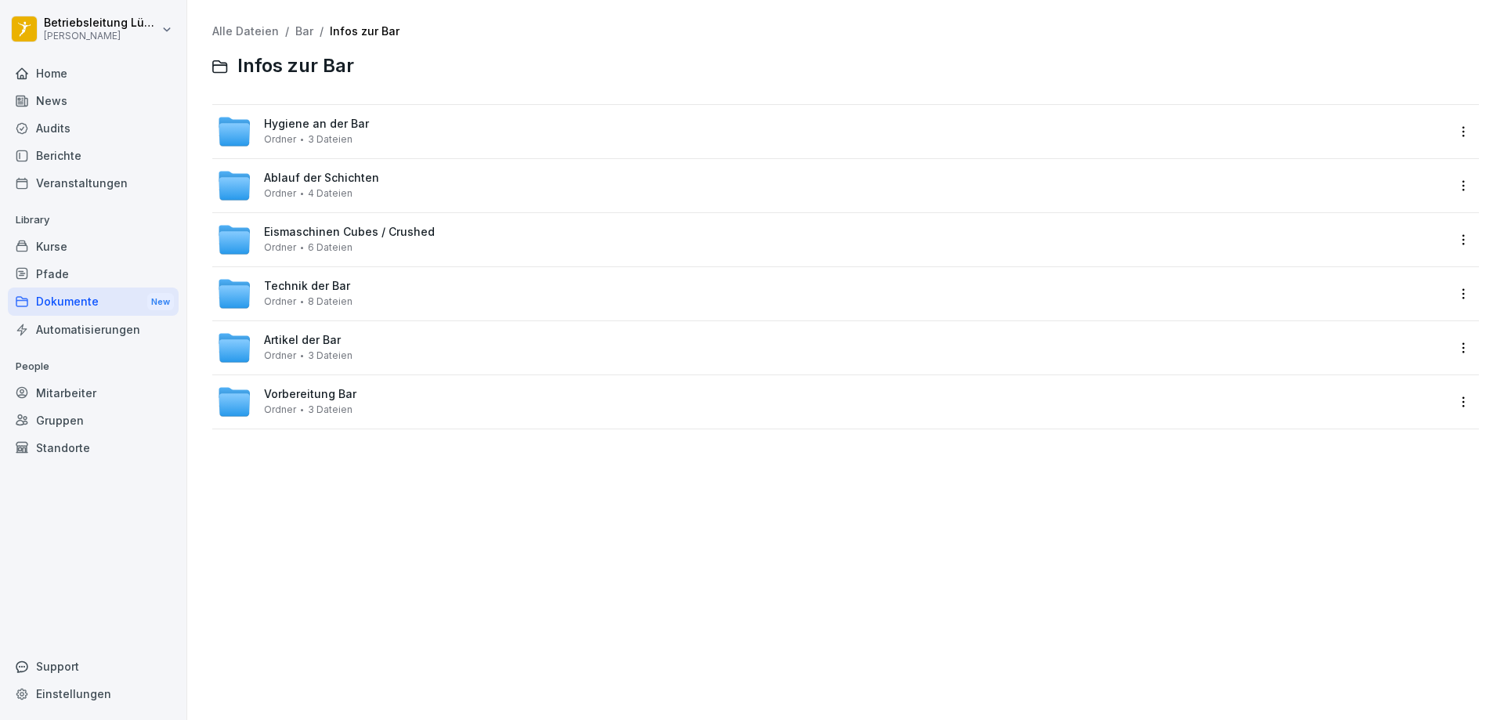
click at [354, 236] on span "Eismaschinen Cubes / Crushed" at bounding box center [349, 232] width 171 height 13
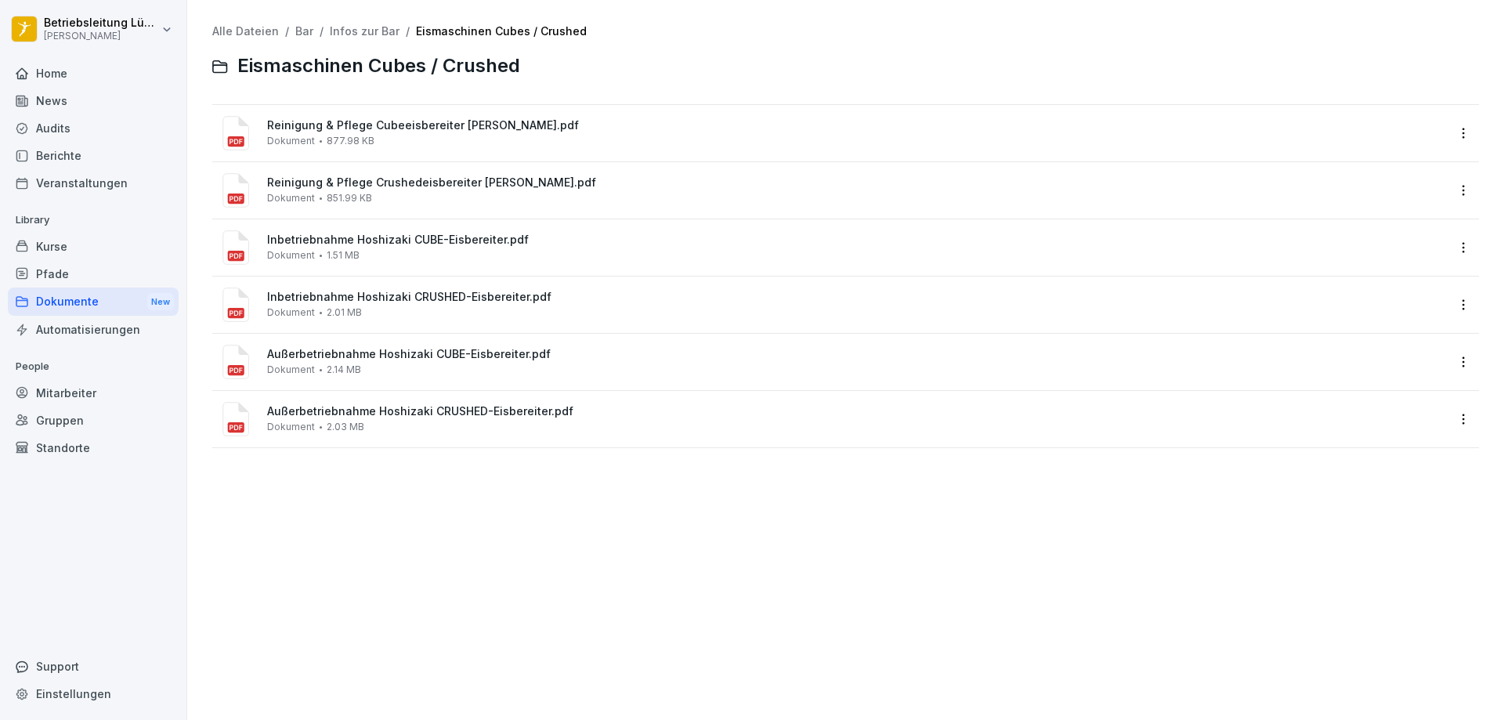
click at [331, 121] on span "Reinigung & Pflege Cubeeisbereiter [PERSON_NAME].pdf" at bounding box center [856, 125] width 1179 height 13
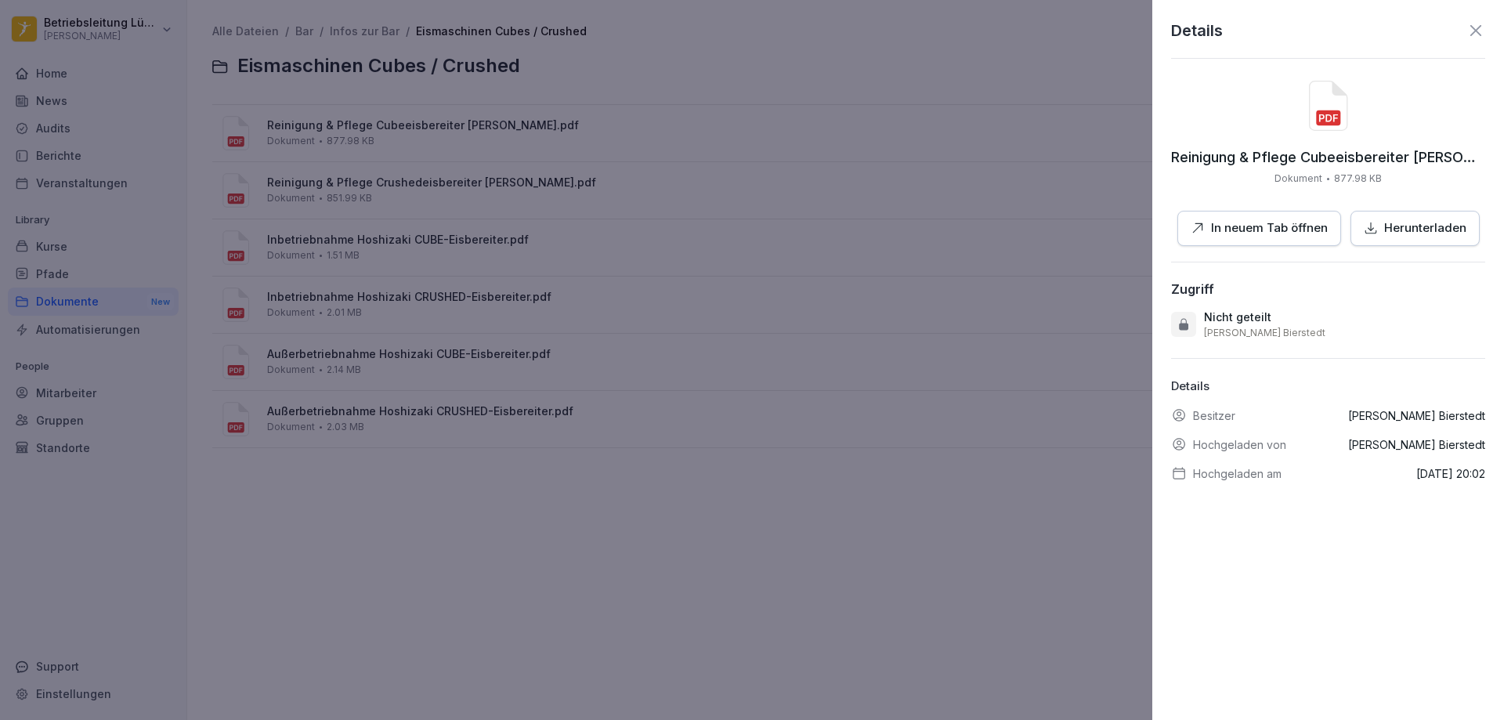
click at [1250, 223] on p "In neuem Tab öffnen" at bounding box center [1269, 228] width 117 height 18
click at [983, 509] on div at bounding box center [752, 360] width 1504 height 720
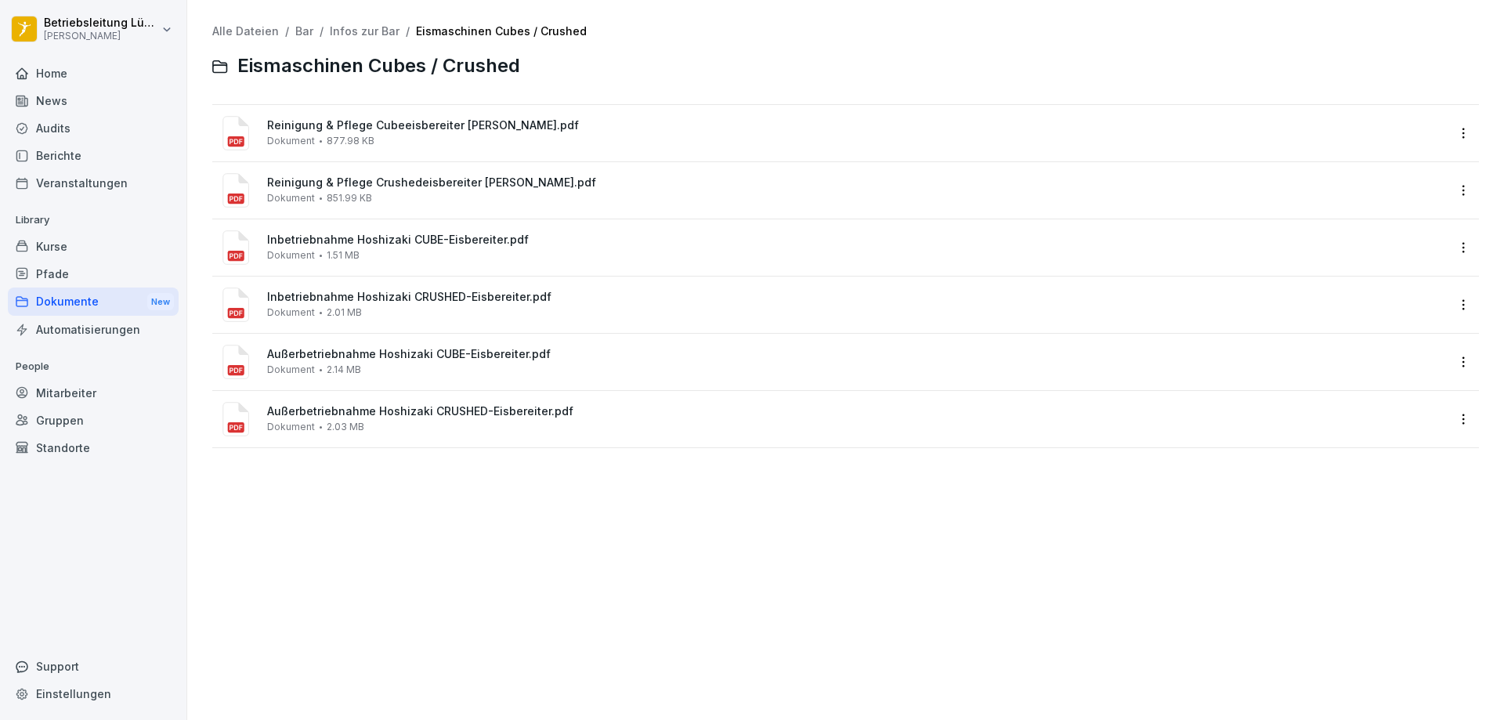
click at [371, 34] on link "Infos zur Bar" at bounding box center [365, 30] width 70 height 13
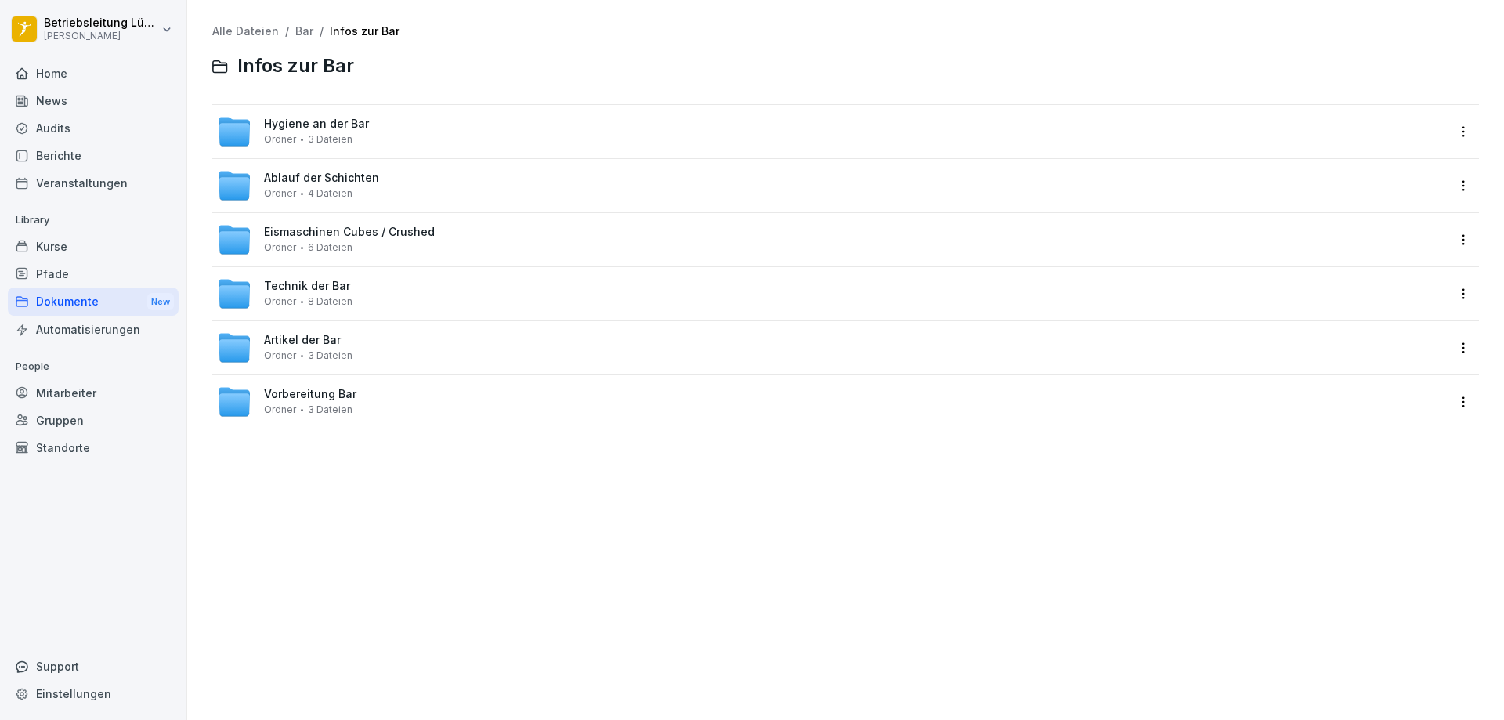
click at [300, 283] on span "Technik der Bar" at bounding box center [307, 286] width 86 height 13
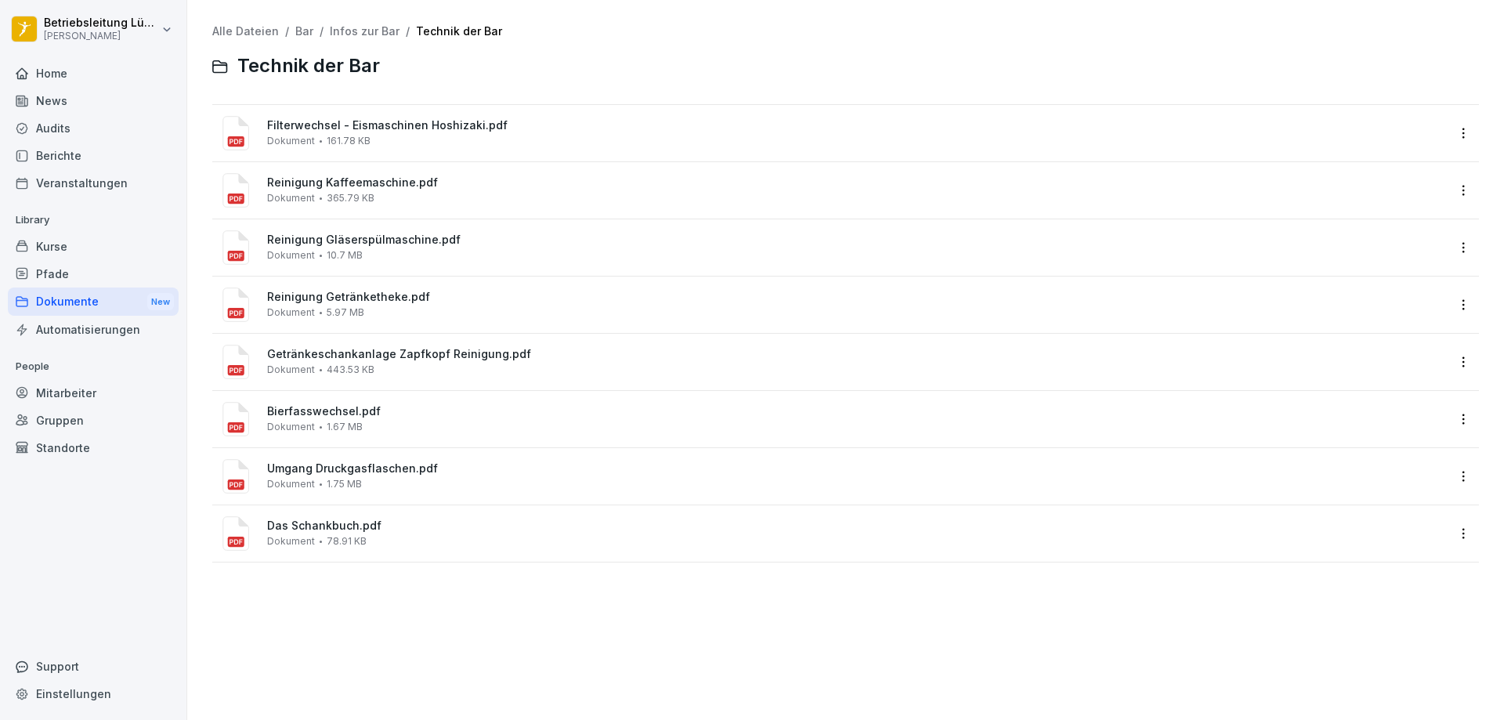
click at [303, 34] on link "Bar" at bounding box center [304, 30] width 18 height 13
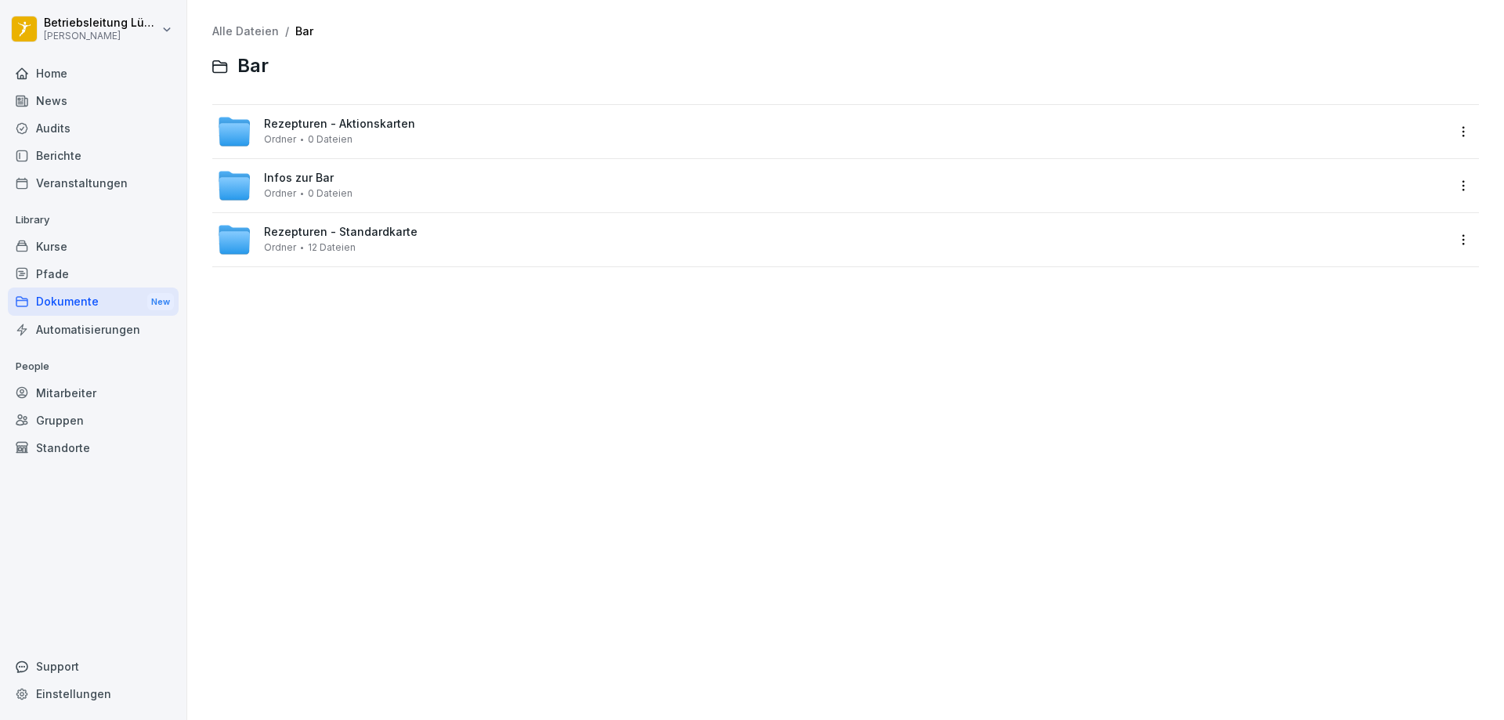
click at [308, 182] on span "Infos zur Bar" at bounding box center [299, 178] width 70 height 13
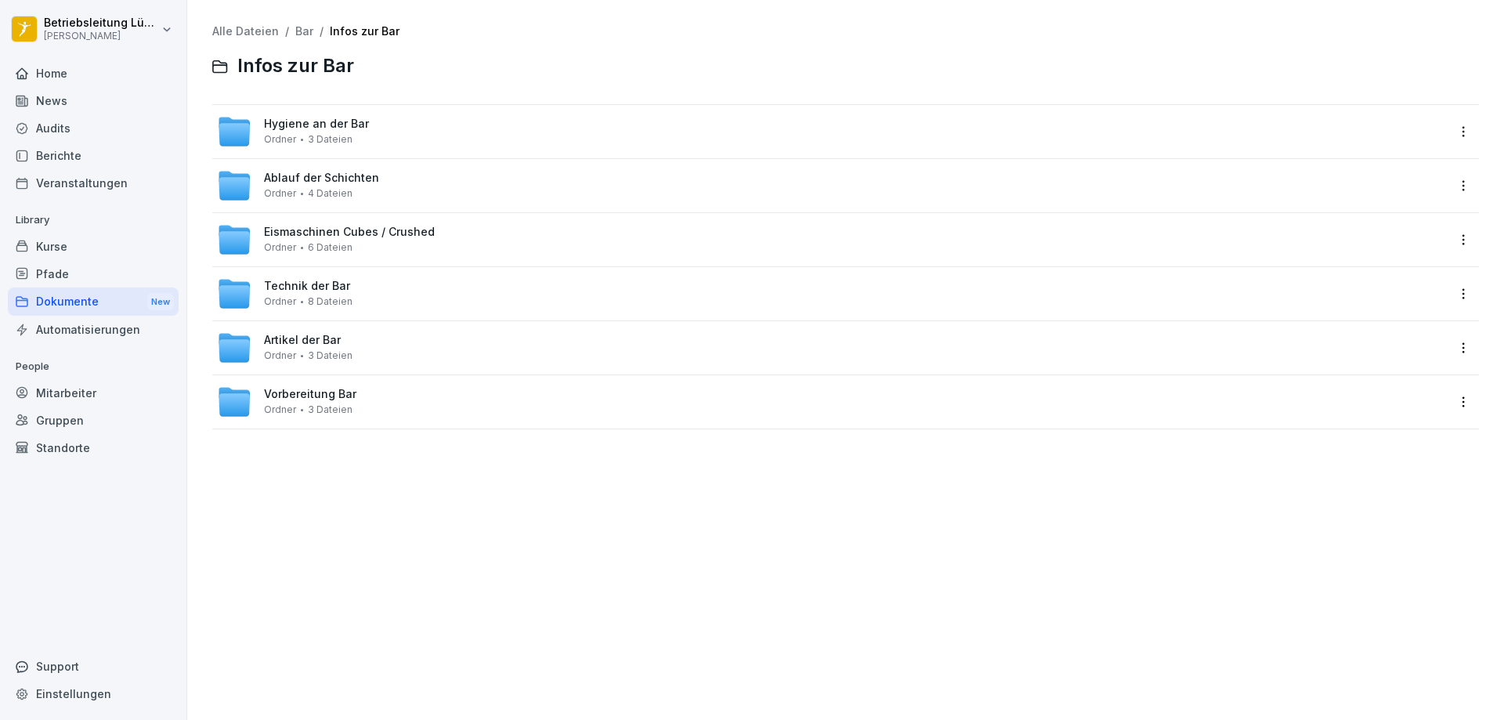
click at [49, 296] on div "Dokumente New" at bounding box center [93, 301] width 171 height 29
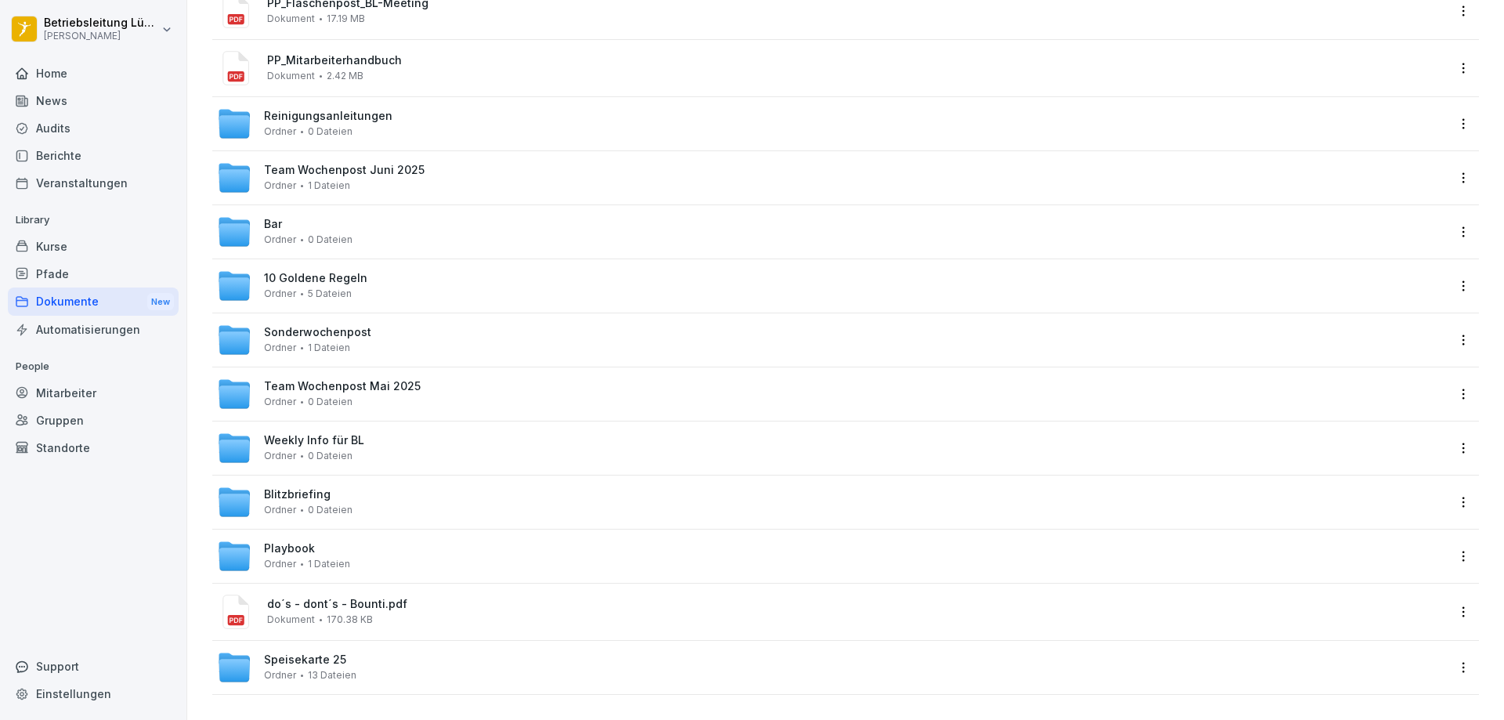
scroll to position [350, 0]
